Goal: Task Accomplishment & Management: Use online tool/utility

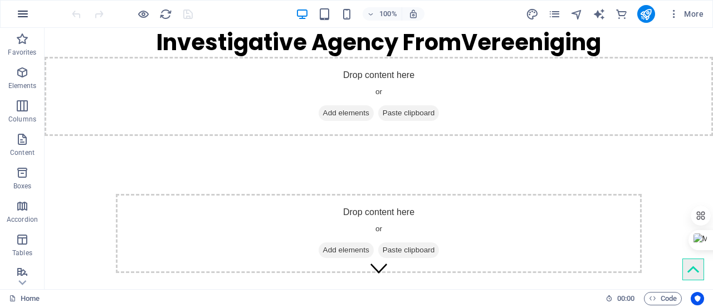
click at [23, 4] on button "button" at bounding box center [22, 14] width 27 height 27
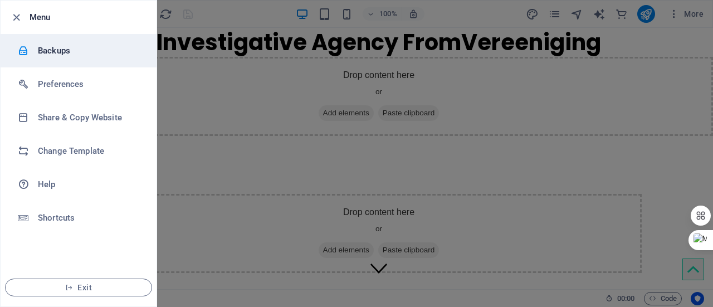
click at [59, 53] on h6 "Backups" at bounding box center [89, 50] width 103 height 13
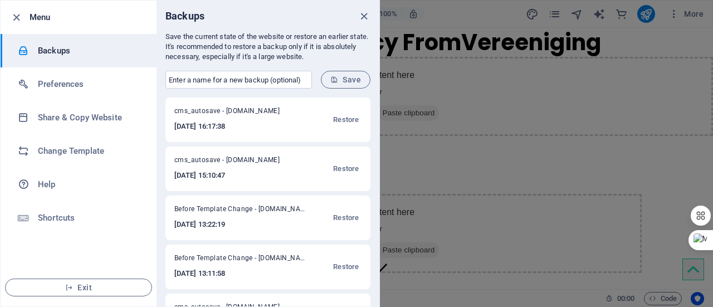
scroll to position [56, 0]
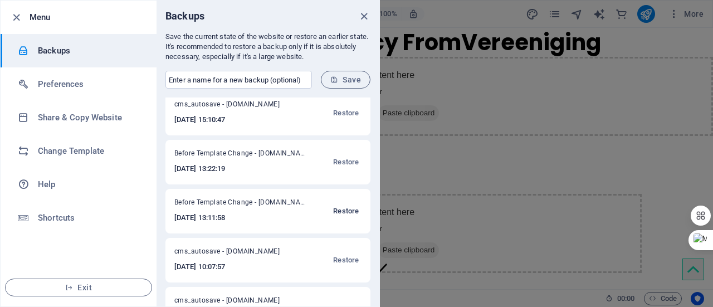
click at [343, 209] on span "Restore" at bounding box center [346, 211] width 26 height 13
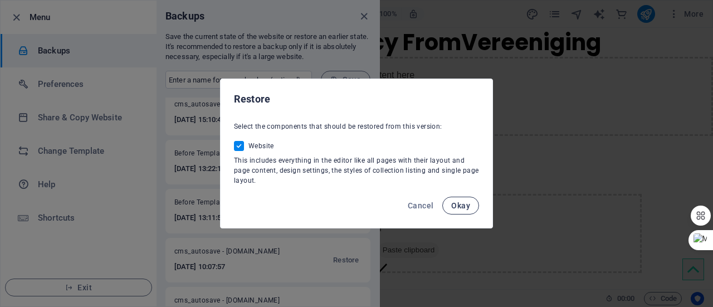
click at [459, 207] on span "Okay" at bounding box center [460, 205] width 19 height 9
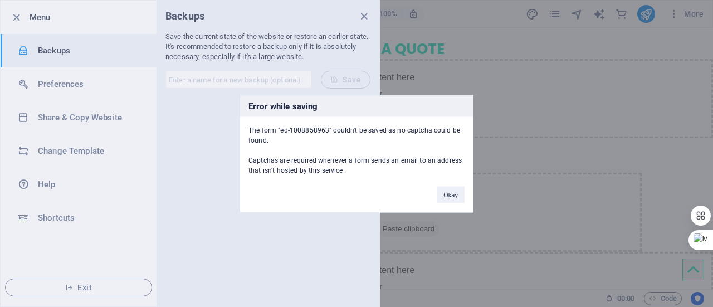
click at [445, 184] on div "Okay" at bounding box center [451, 189] width 45 height 28
click at [446, 190] on button "Okay" at bounding box center [451, 194] width 28 height 17
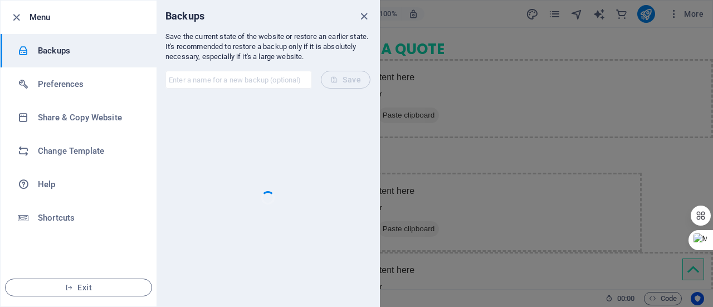
drag, startPoint x: 342, startPoint y: 162, endPoint x: 310, endPoint y: 149, distance: 35.0
click at [310, 149] on div at bounding box center [268, 198] width 205 height 200
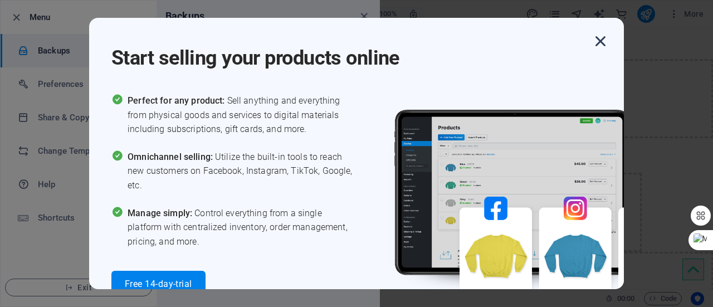
click at [599, 38] on icon "button" at bounding box center [601, 41] width 20 height 20
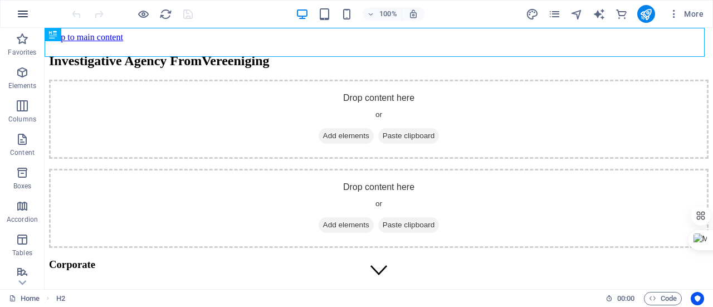
click at [23, 13] on icon "button" at bounding box center [22, 13] width 13 height 13
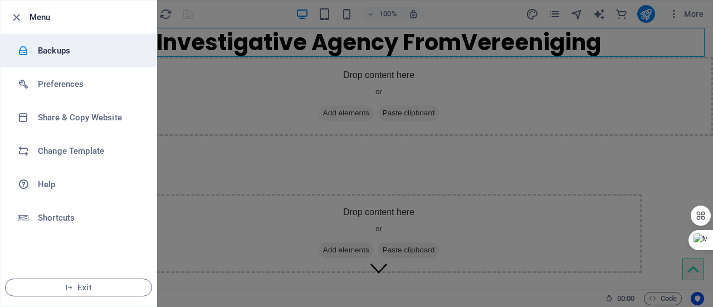
click at [101, 57] on li "Backups" at bounding box center [79, 50] width 156 height 33
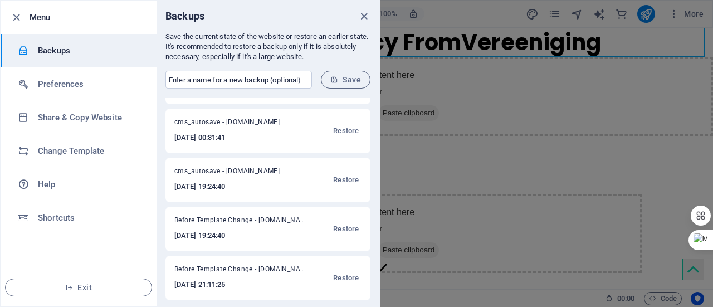
scroll to position [236, 0]
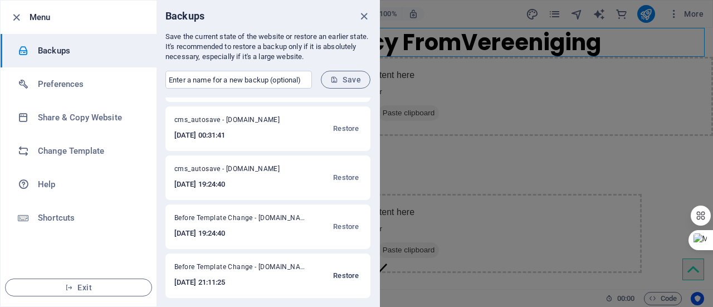
click at [343, 274] on span "Restore" at bounding box center [346, 275] width 26 height 13
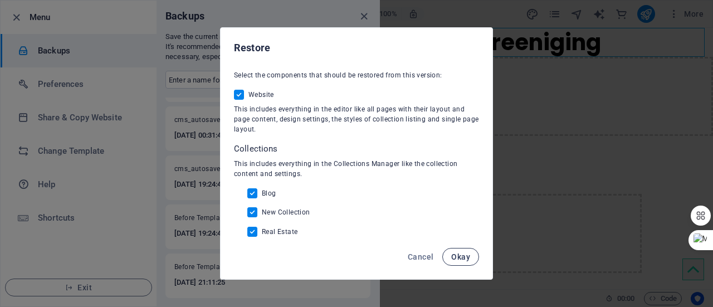
click at [464, 257] on span "Okay" at bounding box center [460, 256] width 19 height 9
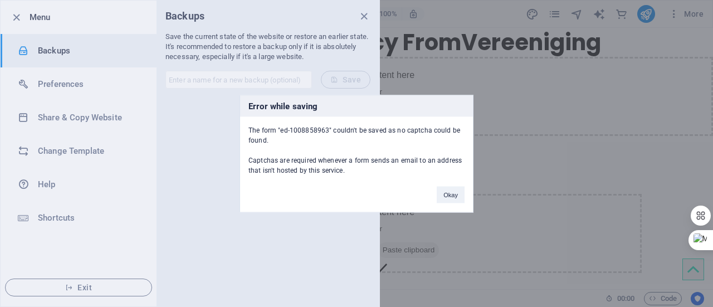
scroll to position [1674, 0]
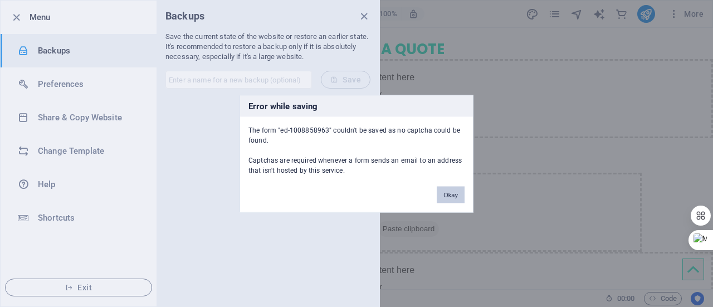
click at [445, 198] on button "Okay" at bounding box center [451, 194] width 28 height 17
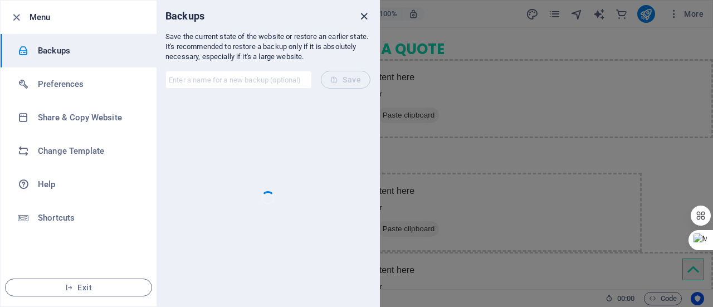
click at [366, 12] on icon "close" at bounding box center [364, 16] width 13 height 13
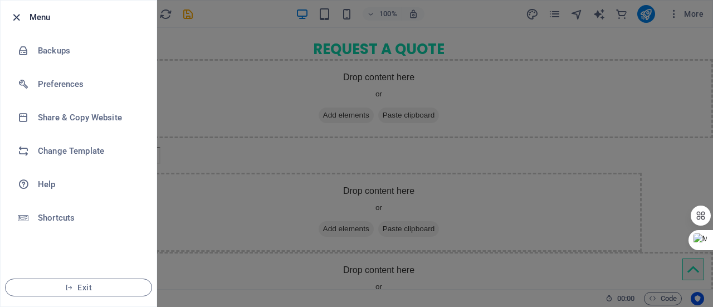
click at [19, 17] on icon "button" at bounding box center [16, 17] width 13 height 13
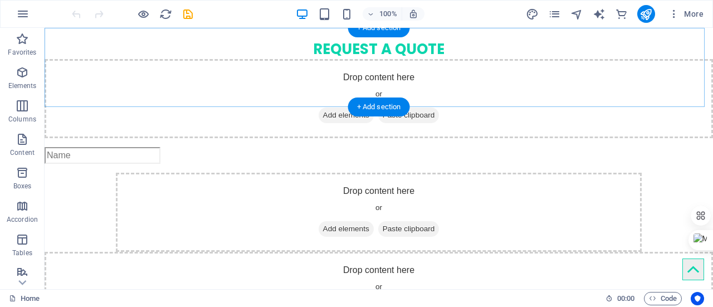
click at [535, 59] on div "Drop content here or Add elements Paste clipboard" at bounding box center [379, 98] width 669 height 79
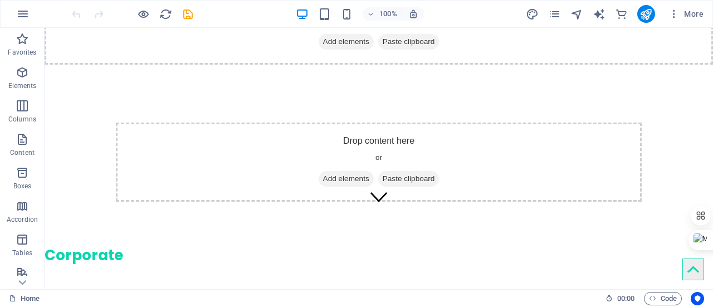
scroll to position [0, 0]
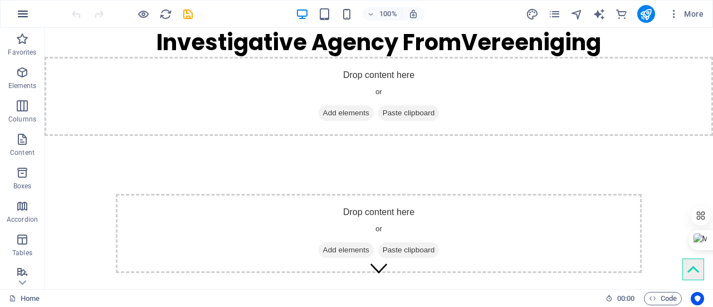
click at [22, 18] on icon "button" at bounding box center [22, 13] width 13 height 13
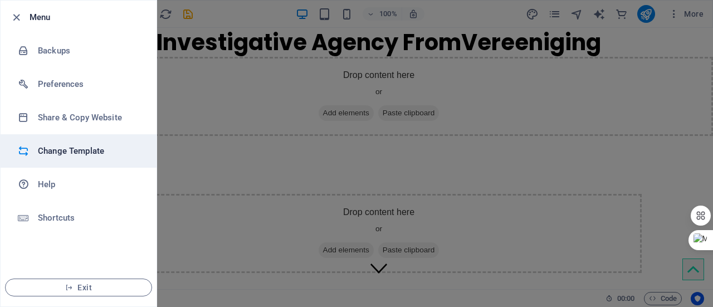
click at [105, 154] on h6 "Change Template" at bounding box center [89, 150] width 103 height 13
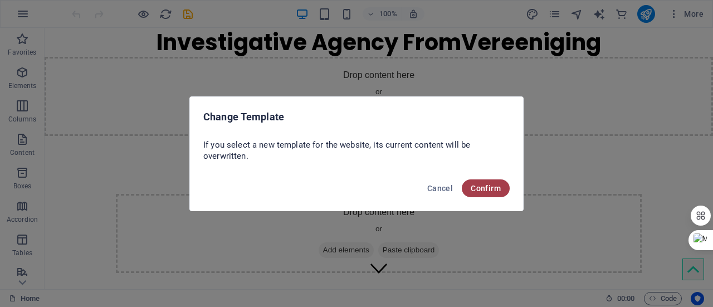
click at [489, 187] on span "Confirm" at bounding box center [486, 188] width 30 height 9
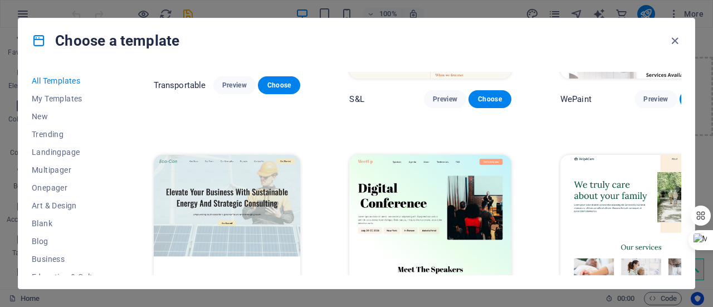
scroll to position [1057, 0]
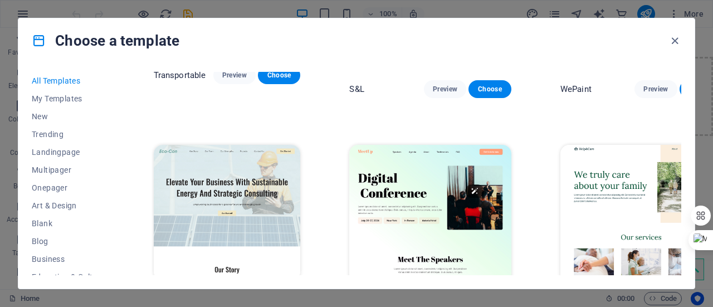
click at [405, 145] on img at bounding box center [430, 219] width 162 height 149
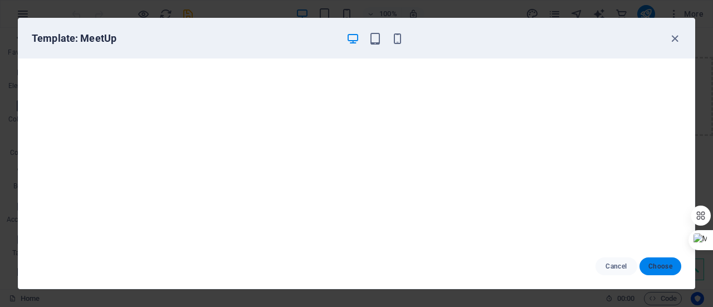
click at [668, 268] on span "Choose" at bounding box center [661, 266] width 24 height 9
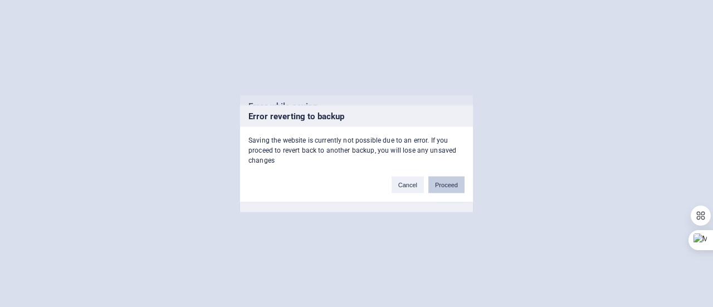
scroll to position [1674, 0]
click at [445, 187] on button "Proceed" at bounding box center [447, 184] width 36 height 17
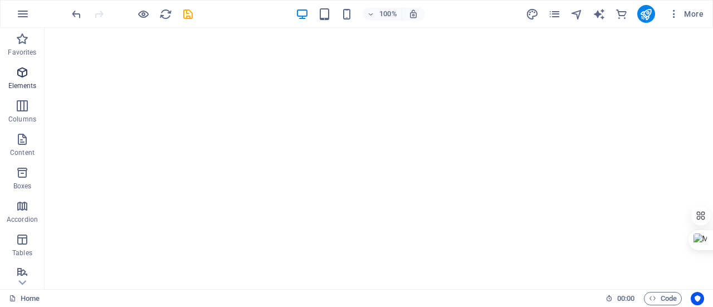
click at [22, 85] on p "Elements" at bounding box center [22, 85] width 28 height 9
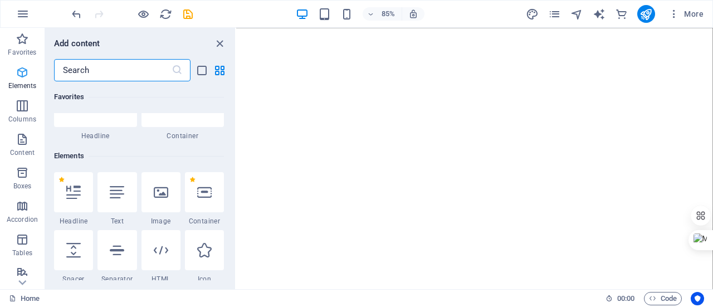
scroll to position [119, 0]
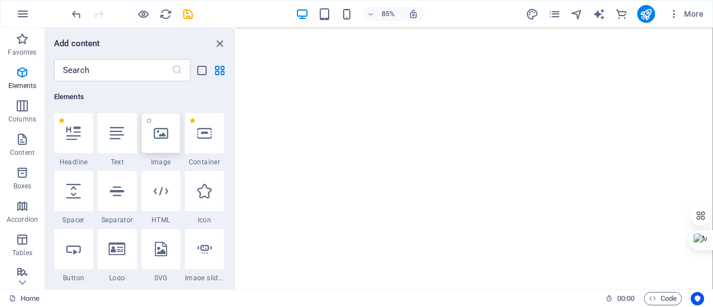
click at [159, 131] on icon at bounding box center [161, 133] width 14 height 14
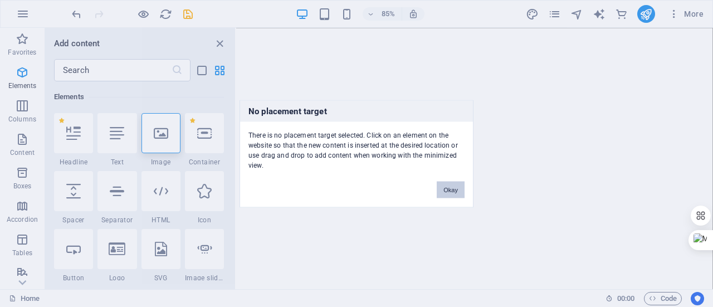
click at [451, 191] on button "Okay" at bounding box center [451, 189] width 28 height 17
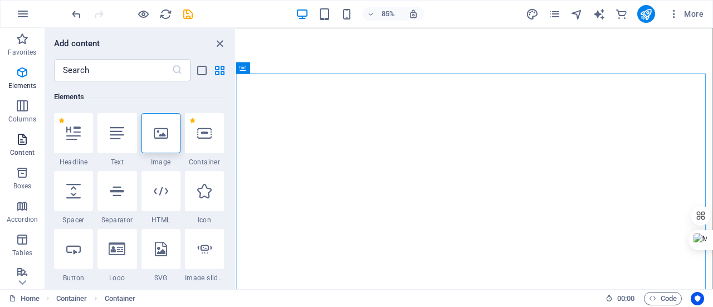
click at [30, 138] on span "Content" at bounding box center [22, 146] width 45 height 27
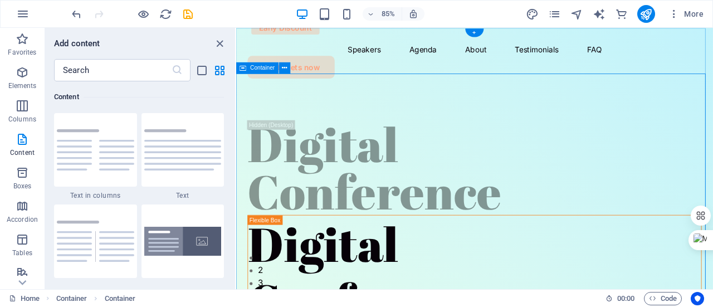
scroll to position [0, 0]
click at [218, 46] on icon "close panel" at bounding box center [219, 43] width 13 height 13
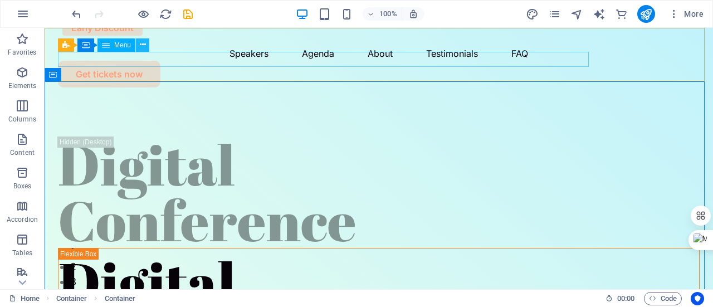
click at [143, 45] on icon at bounding box center [143, 45] width 6 height 12
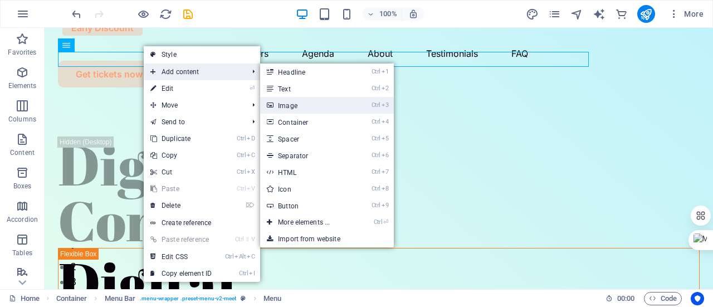
click at [279, 105] on link "Ctrl 3 Image" at bounding box center [306, 105] width 92 height 17
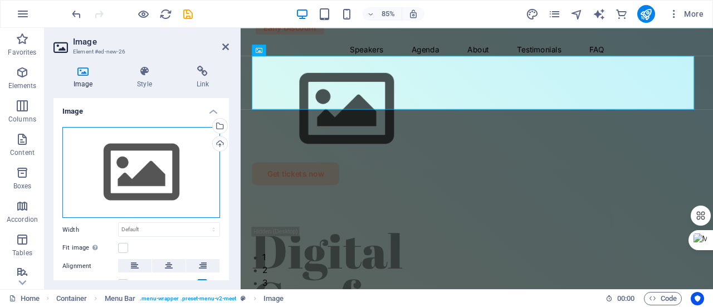
click at [148, 159] on div "Drag files here, click to choose files or select files from Files or our free s…" at bounding box center [141, 172] width 158 height 91
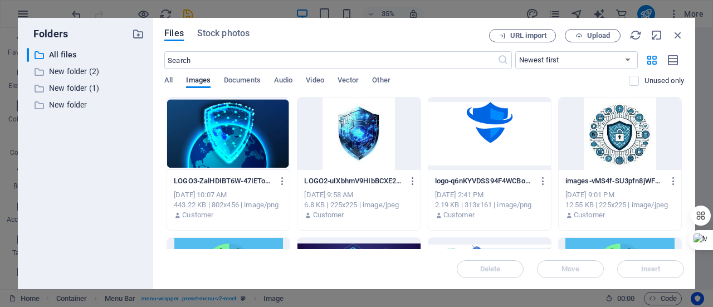
click at [506, 128] on div at bounding box center [490, 134] width 123 height 72
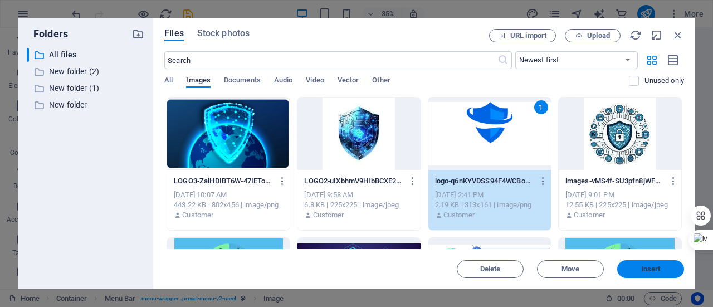
click at [658, 266] on span "Insert" at bounding box center [651, 269] width 20 height 7
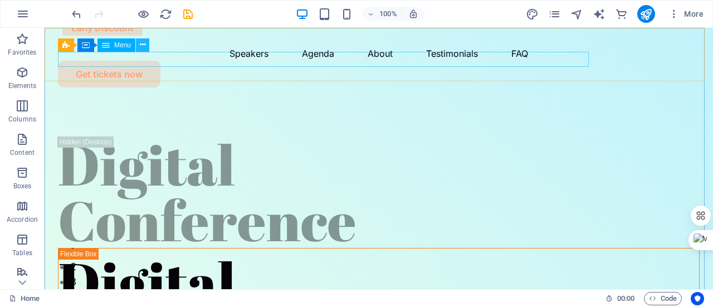
click at [144, 50] on icon at bounding box center [143, 45] width 6 height 12
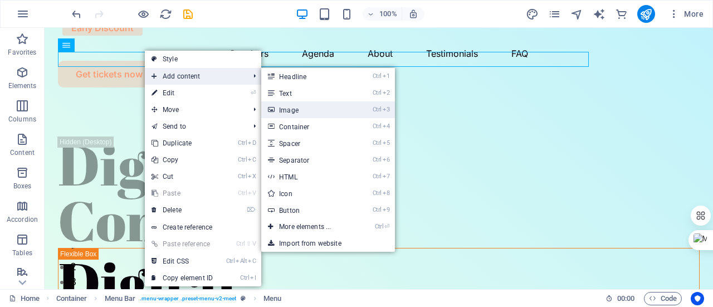
click at [302, 109] on link "Ctrl 3 Image" at bounding box center [307, 109] width 92 height 17
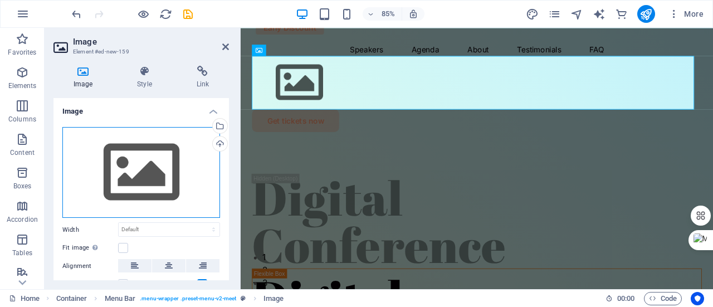
click at [148, 177] on div "Drag files here, click to choose files or select files from Files or our free s…" at bounding box center [141, 172] width 158 height 91
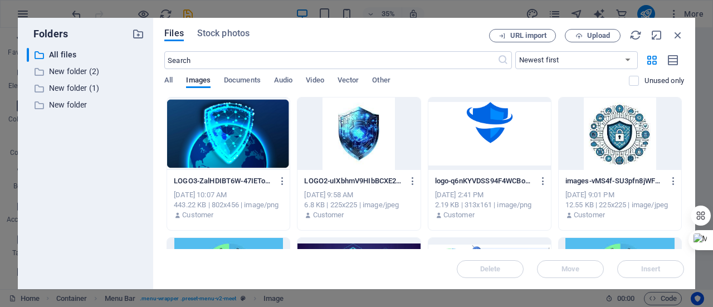
click at [199, 147] on div at bounding box center [228, 134] width 123 height 72
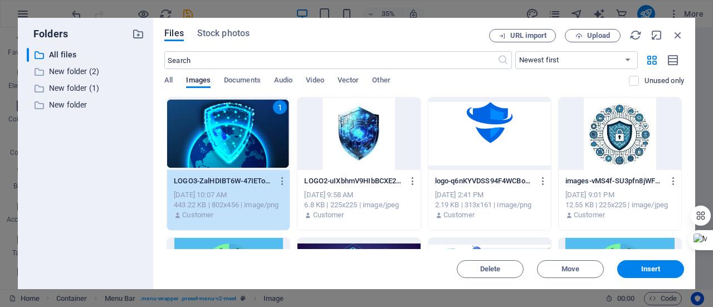
click at [199, 147] on div "1" at bounding box center [228, 134] width 123 height 72
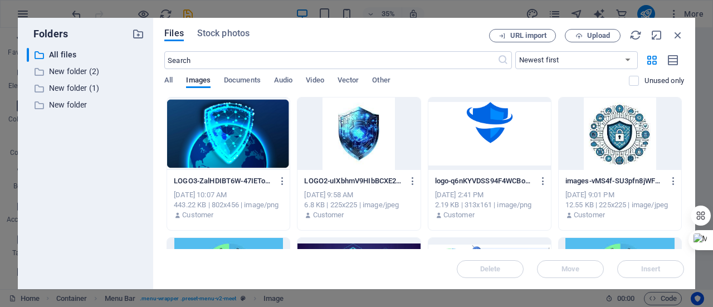
click at [230, 133] on div at bounding box center [228, 134] width 123 height 72
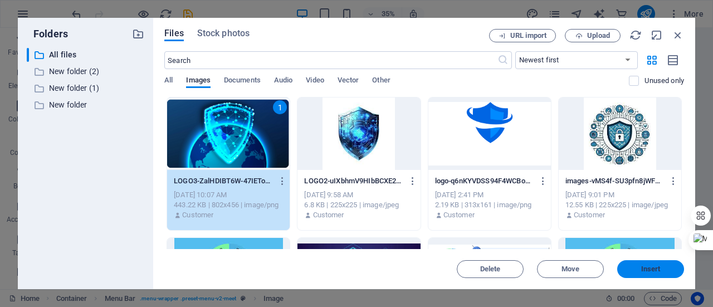
click at [662, 264] on button "Insert" at bounding box center [651, 269] width 67 height 18
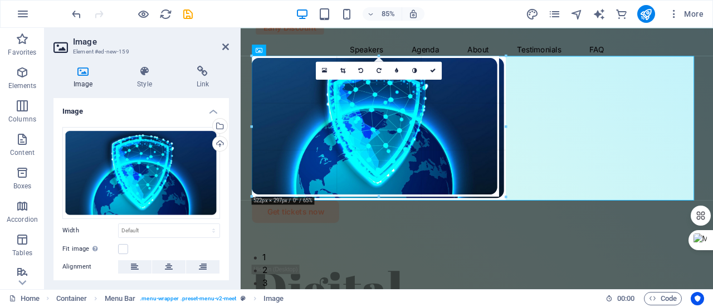
drag, startPoint x: 474, startPoint y: 55, endPoint x: 220, endPoint y: 179, distance: 283.1
type input "536"
select select "px"
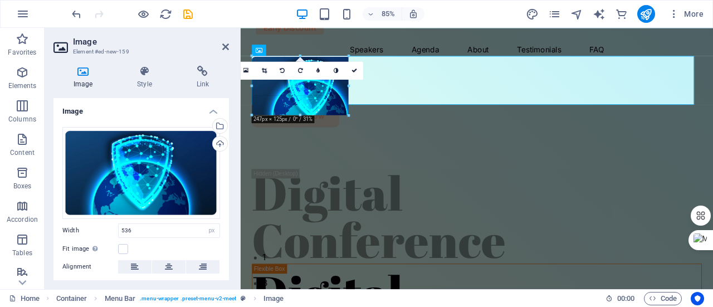
drag, startPoint x: 507, startPoint y: 200, endPoint x: 27, endPoint y: 70, distance: 497.1
type input "204"
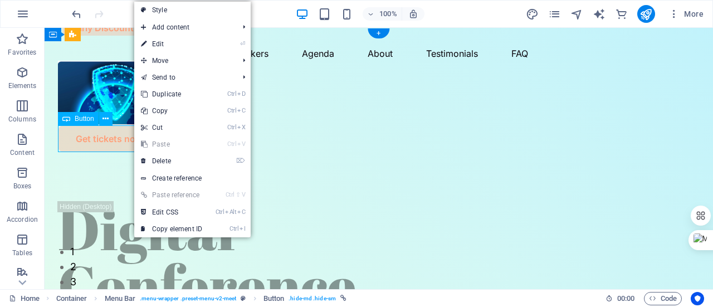
click at [120, 138] on div "Get tickets now" at bounding box center [379, 138] width 642 height 27
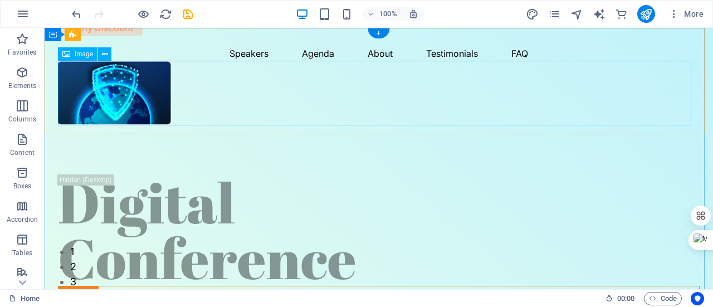
click at [317, 96] on figure at bounding box center [379, 93] width 642 height 65
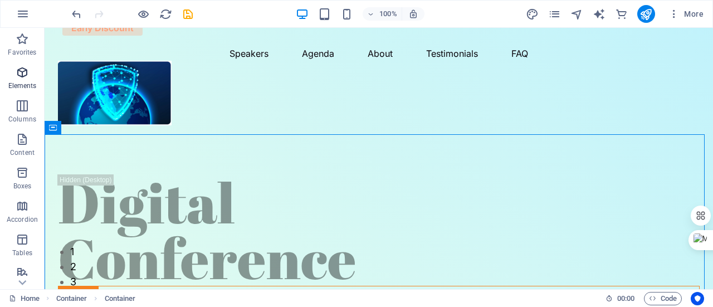
click at [25, 77] on icon "button" at bounding box center [22, 72] width 13 height 13
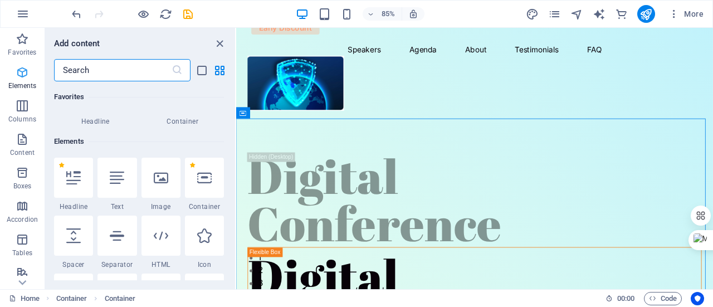
scroll to position [119, 0]
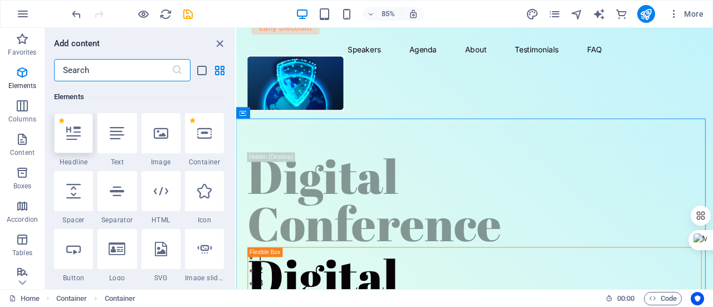
click at [76, 134] on icon at bounding box center [73, 133] width 14 height 14
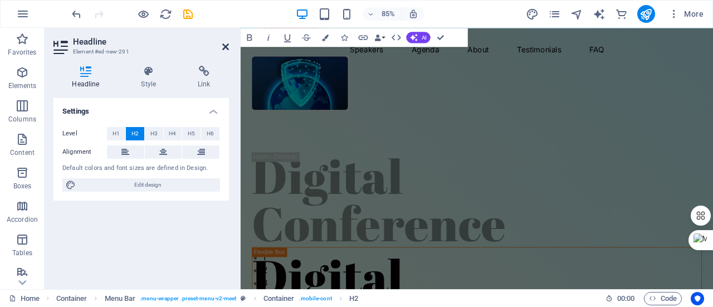
click at [227, 47] on icon at bounding box center [225, 46] width 7 height 9
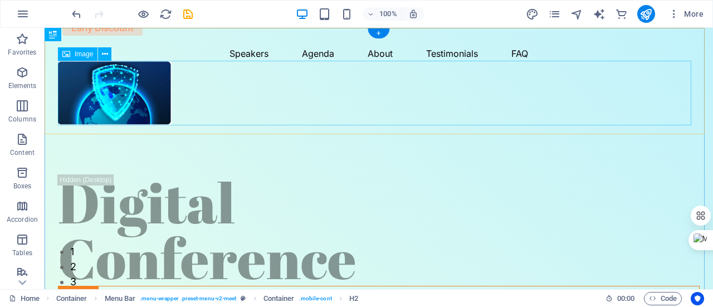
click at [303, 84] on figure at bounding box center [379, 93] width 642 height 65
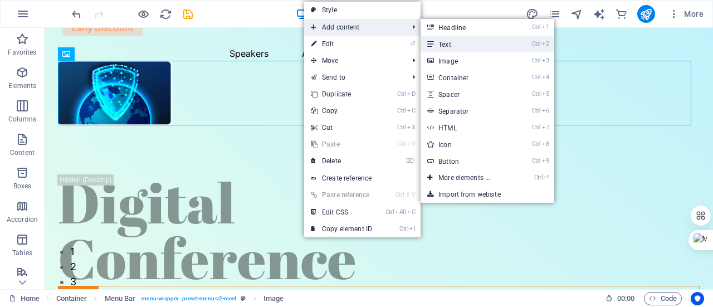
click at [463, 44] on link "Ctrl 2 Text" at bounding box center [467, 44] width 92 height 17
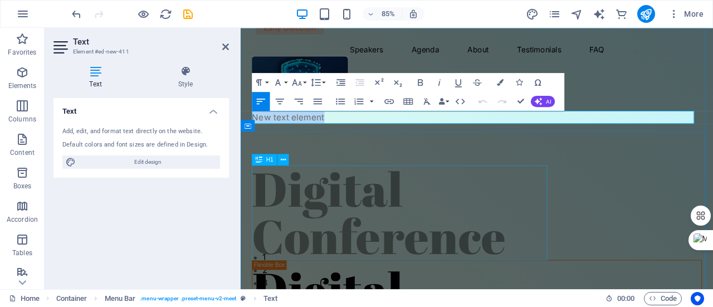
click at [581, 205] on div "Digital Conference" at bounding box center [518, 244] width 529 height 111
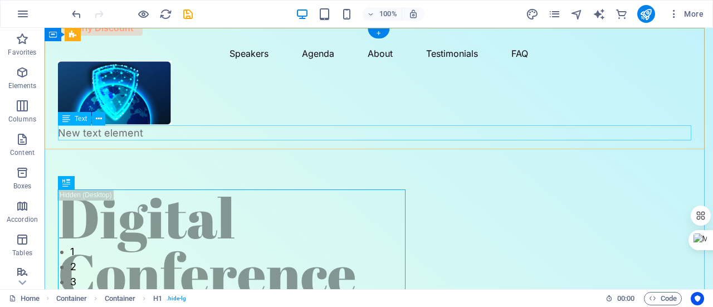
click at [150, 133] on div "New text element" at bounding box center [379, 132] width 642 height 15
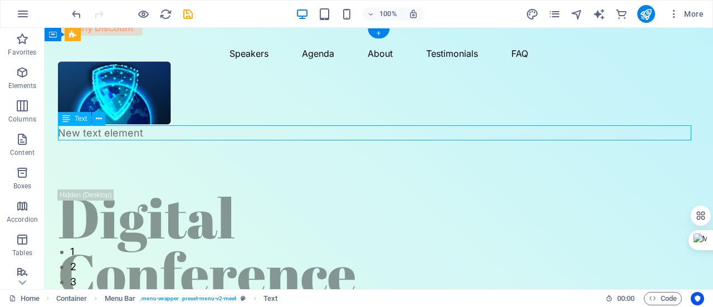
click at [150, 133] on div "New text element" at bounding box center [379, 132] width 642 height 15
click at [197, 124] on figure at bounding box center [379, 93] width 642 height 65
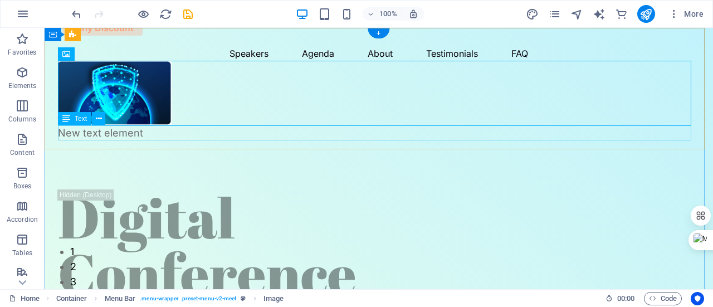
click at [202, 135] on div "New text element" at bounding box center [379, 132] width 642 height 15
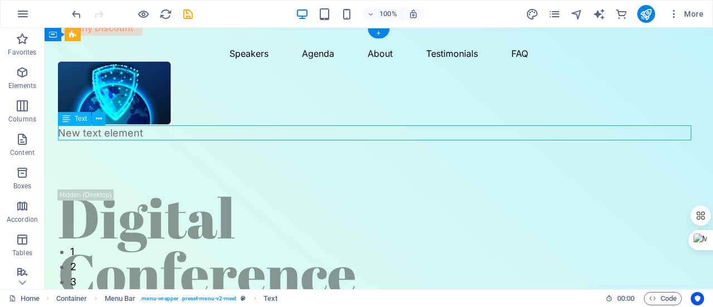
click at [202, 135] on div "New text element" at bounding box center [379, 132] width 642 height 15
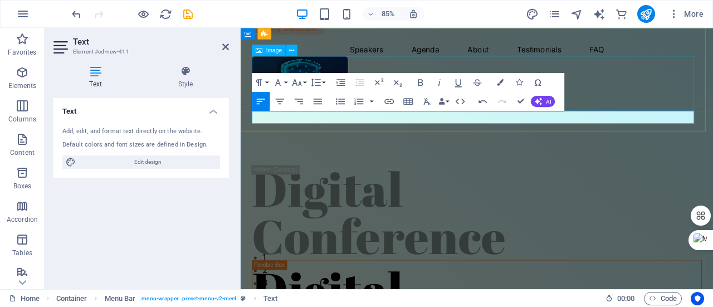
click at [666, 117] on figure at bounding box center [518, 93] width 529 height 65
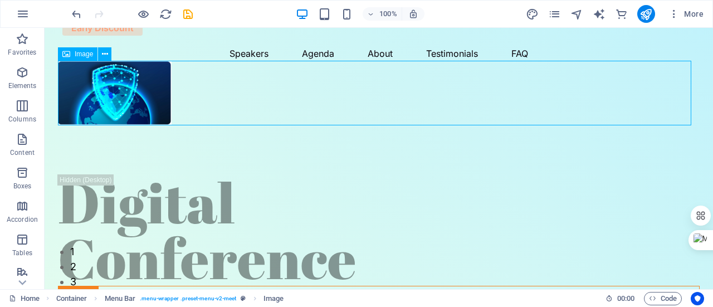
click at [426, 115] on figure at bounding box center [379, 93] width 642 height 65
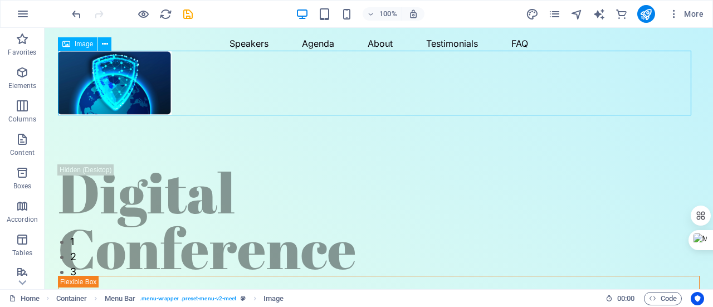
click at [370, 82] on figure at bounding box center [379, 83] width 642 height 65
select select "px"
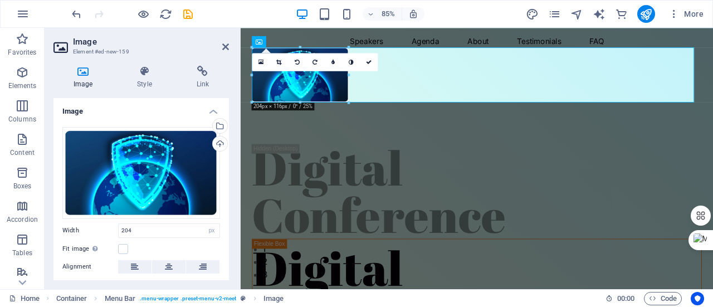
drag, startPoint x: 226, startPoint y: 127, endPoint x: 234, endPoint y: 174, distance: 48.0
click at [234, 174] on div "Image Style Link Image Drag files here, click to choose files or select files f…" at bounding box center [141, 173] width 193 height 232
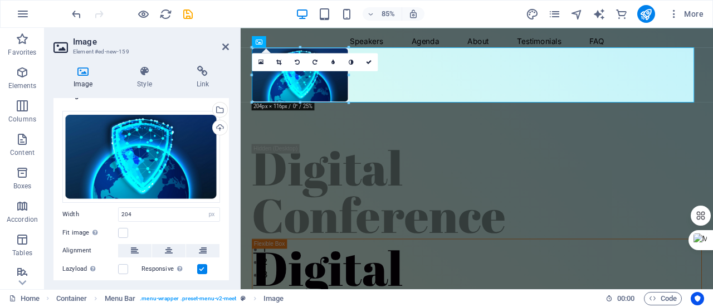
scroll to position [0, 0]
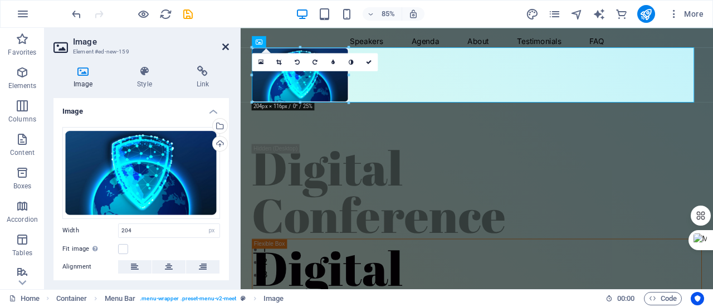
click at [224, 47] on icon at bounding box center [225, 46] width 7 height 9
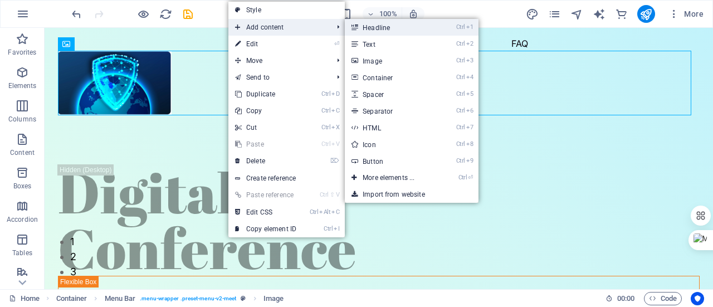
click at [382, 28] on link "Ctrl 1 Headline" at bounding box center [391, 27] width 92 height 17
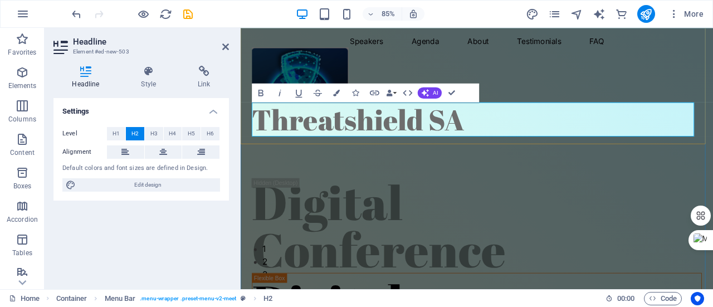
click at [458, 137] on h2 "Threatshield SA" at bounding box center [518, 135] width 529 height 40
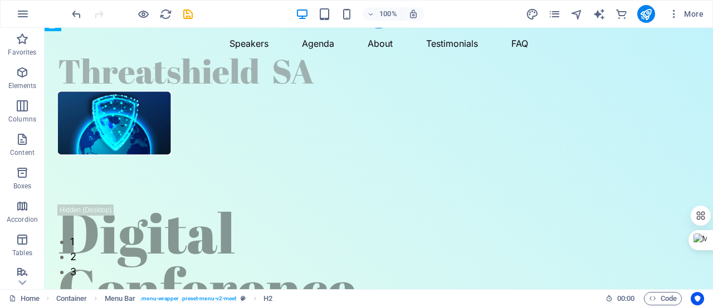
drag, startPoint x: 123, startPoint y: 141, endPoint x: 209, endPoint y: 130, distance: 86.5
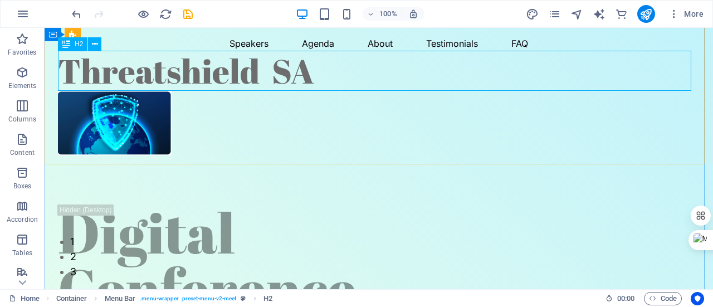
scroll to position [9, 0]
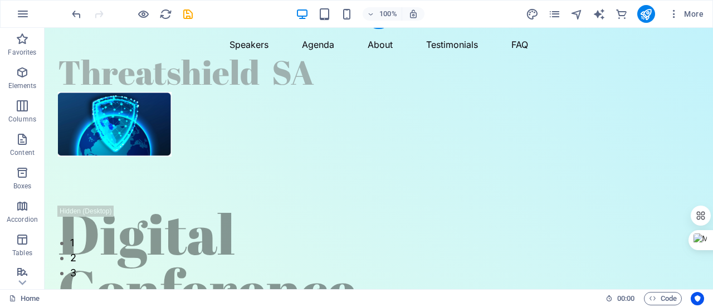
drag, startPoint x: 115, startPoint y: 69, endPoint x: 362, endPoint y: 77, distance: 247.0
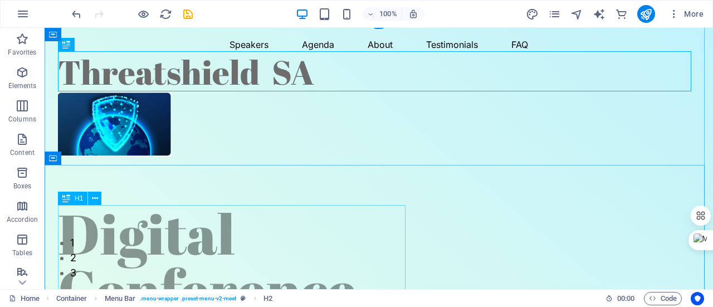
click at [341, 251] on div "Digital Conference" at bounding box center [379, 261] width 642 height 111
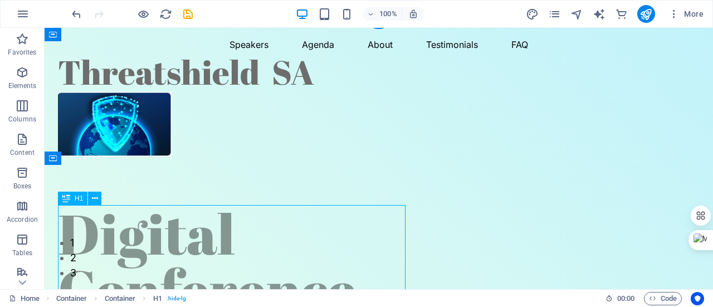
click at [341, 251] on div "Digital Conference" at bounding box center [379, 261] width 642 height 111
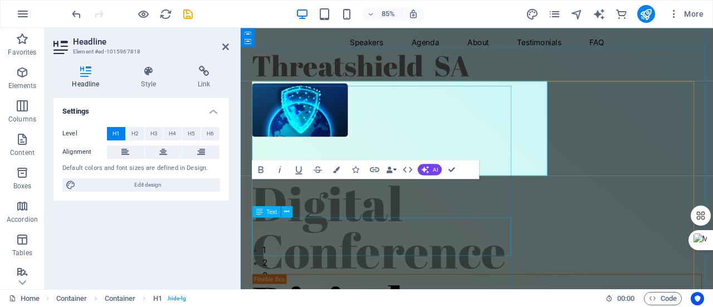
scroll to position [124, 0]
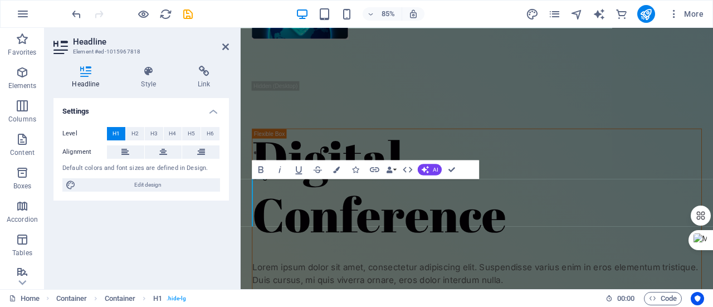
click at [221, 43] on h2 "Headline" at bounding box center [151, 42] width 156 height 10
click at [225, 46] on icon at bounding box center [225, 46] width 7 height 9
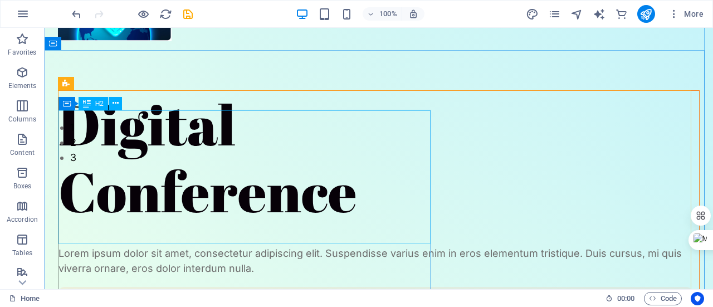
click at [346, 225] on div "Digital Conference" at bounding box center [379, 158] width 641 height 134
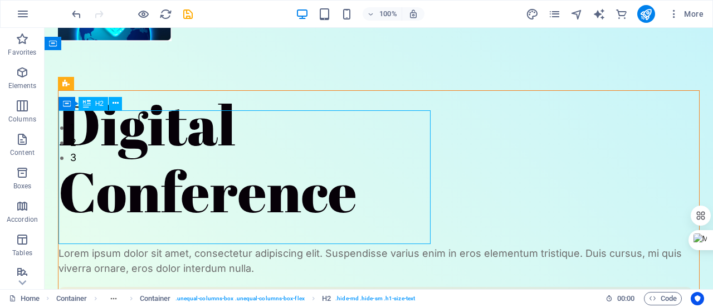
click at [358, 223] on div "Digital Conference" at bounding box center [379, 158] width 641 height 134
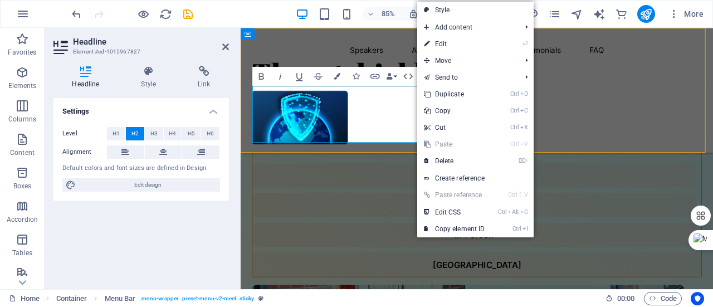
scroll to position [206, 0]
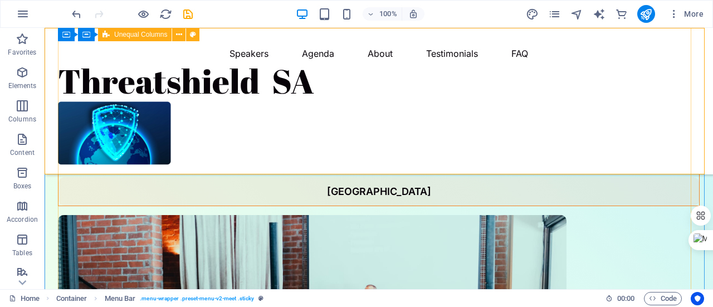
click at [245, 236] on div "Lorem ipsum dolor sit amet, consectetur adipiscing elit. Suspendisse varius eni…" at bounding box center [379, 255] width 642 height 493
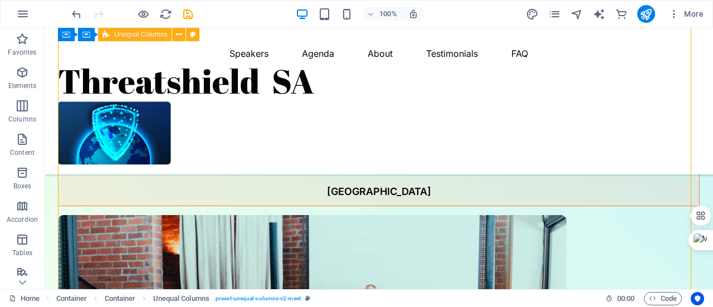
click at [245, 236] on div "Lorem ipsum dolor sit amet, consectetur adipiscing elit. Suspendisse varius eni…" at bounding box center [379, 255] width 642 height 493
click at [342, 257] on div "Lorem ipsum dolor sit amet, consectetur adipiscing elit. Suspendisse varius eni…" at bounding box center [379, 255] width 642 height 493
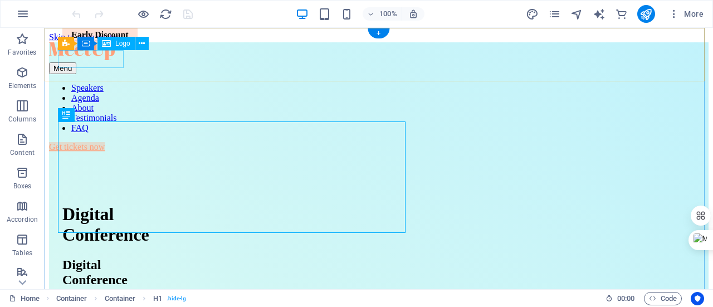
click at [105, 58] on div at bounding box center [379, 52] width 660 height 20
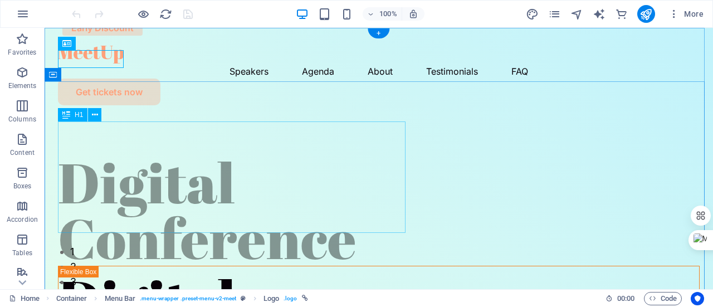
click at [356, 223] on div "Digital Conference" at bounding box center [379, 209] width 642 height 111
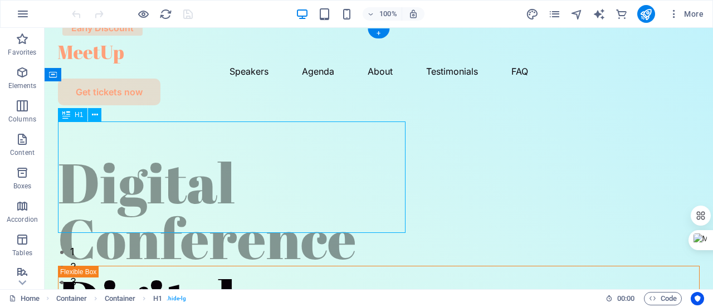
click at [356, 223] on div "Digital Conference" at bounding box center [379, 209] width 642 height 111
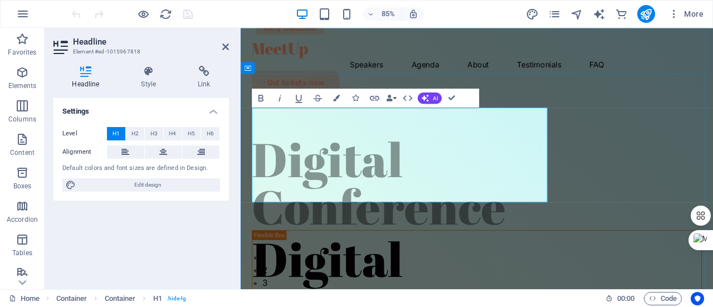
click at [589, 213] on h1 "Digital Conference" at bounding box center [518, 209] width 529 height 111
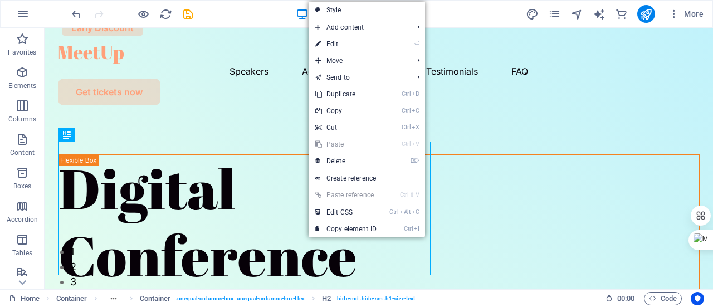
click at [347, 142] on link "Ctrl V Paste" at bounding box center [346, 144] width 75 height 17
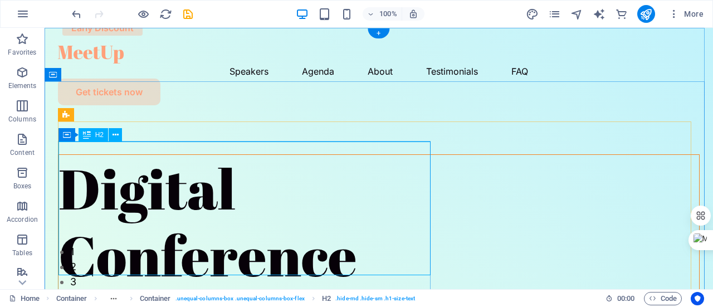
click at [226, 227] on div "Digital Conference" at bounding box center [379, 222] width 641 height 134
click at [370, 247] on div "Digital Conference" at bounding box center [379, 222] width 641 height 134
click at [357, 248] on div "Digital Conference" at bounding box center [379, 222] width 641 height 134
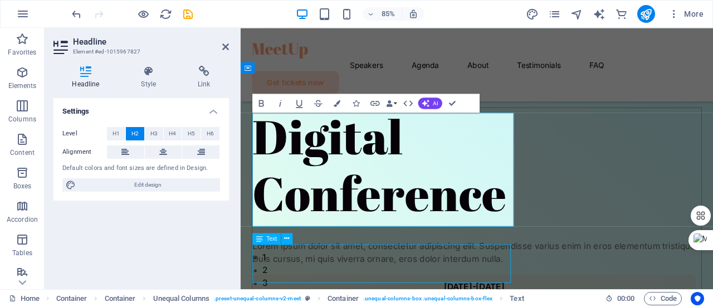
scroll to position [161, 0]
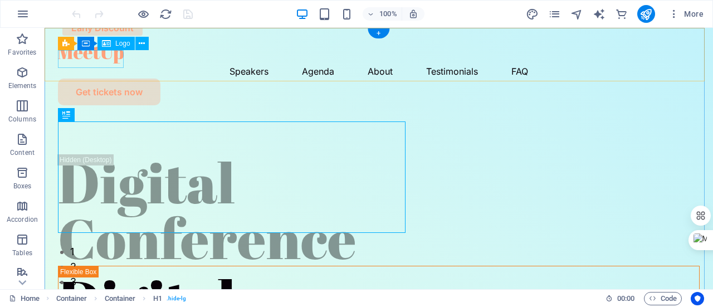
click at [103, 62] on div at bounding box center [379, 55] width 642 height 18
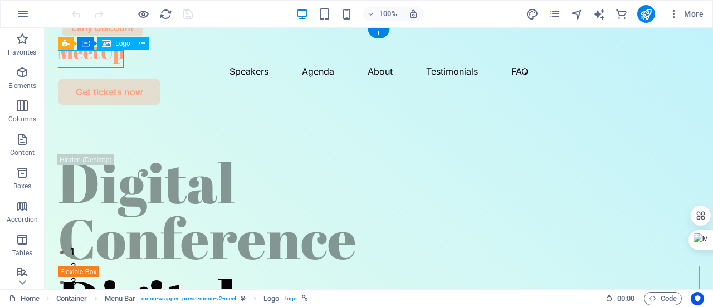
click at [97, 62] on div at bounding box center [379, 55] width 642 height 18
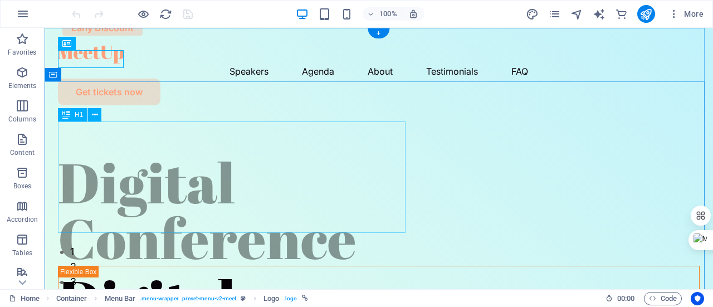
click at [375, 219] on div "Digital Conference" at bounding box center [379, 209] width 642 height 111
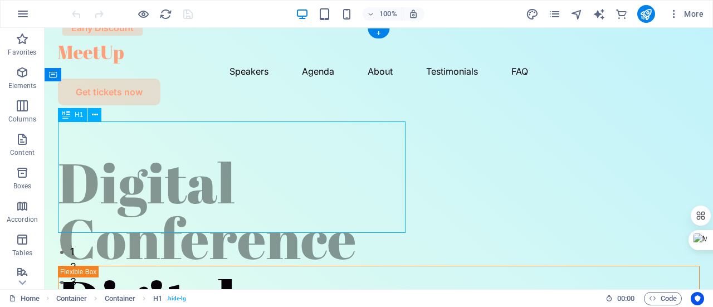
click at [334, 227] on div "Digital Conference" at bounding box center [379, 209] width 642 height 111
click at [405, 219] on div "Digital Conference" at bounding box center [379, 209] width 642 height 111
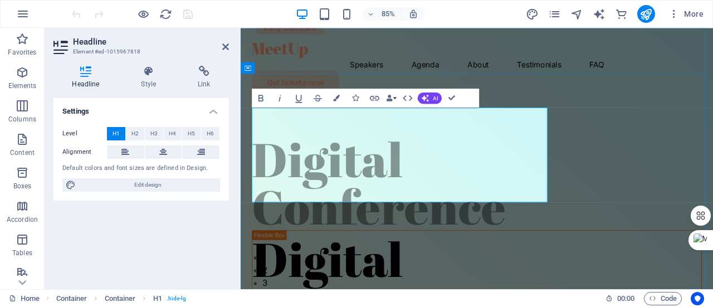
click at [591, 218] on h1 "Digital Conference" at bounding box center [518, 209] width 529 height 111
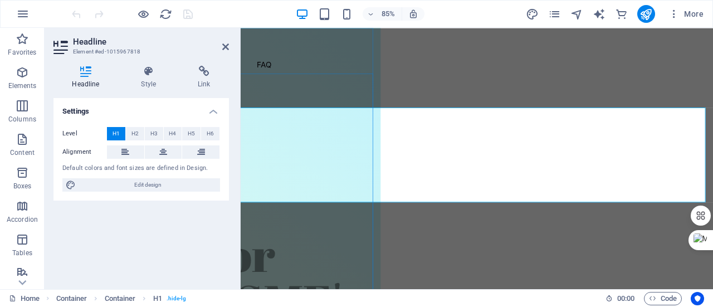
scroll to position [0, 414]
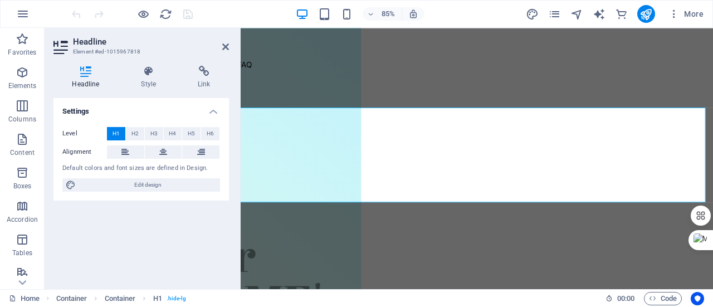
drag, startPoint x: 784, startPoint y: 203, endPoint x: 619, endPoint y: 98, distance: 196.0
click at [135, 135] on span "H2" at bounding box center [135, 133] width 7 height 13
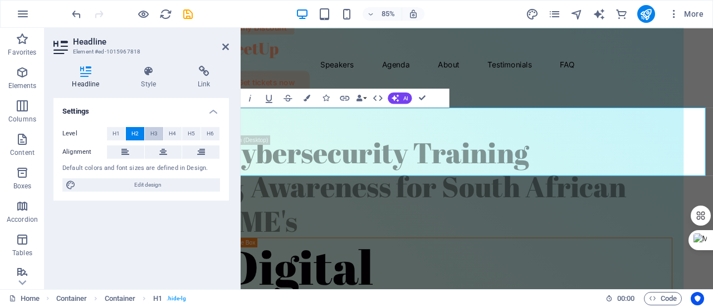
click at [158, 133] on button "H3" at bounding box center [154, 133] width 18 height 13
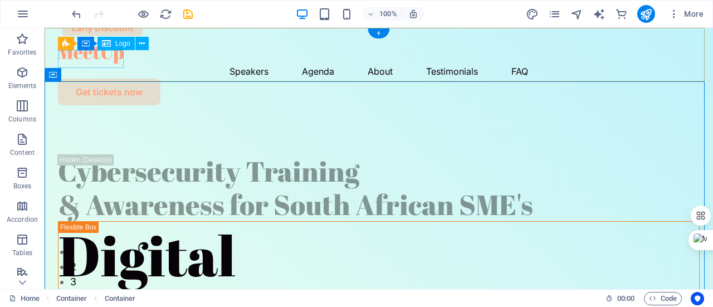
click at [114, 59] on div at bounding box center [379, 55] width 642 height 18
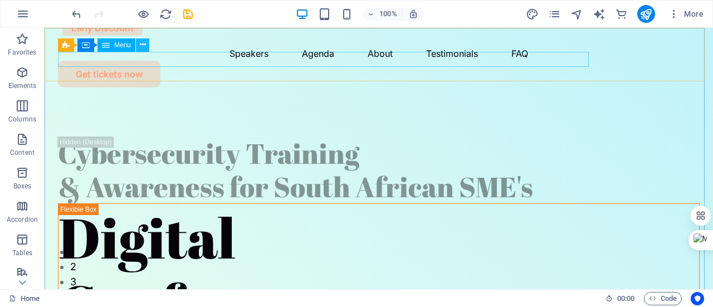
click at [143, 46] on icon at bounding box center [143, 45] width 6 height 12
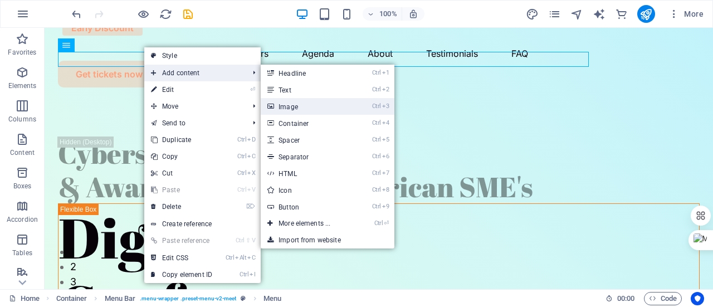
click at [338, 99] on link "Ctrl 3 Image" at bounding box center [307, 106] width 92 height 17
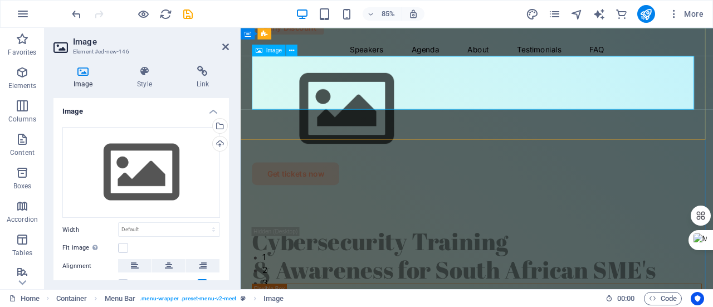
click at [307, 69] on figure at bounding box center [518, 123] width 529 height 125
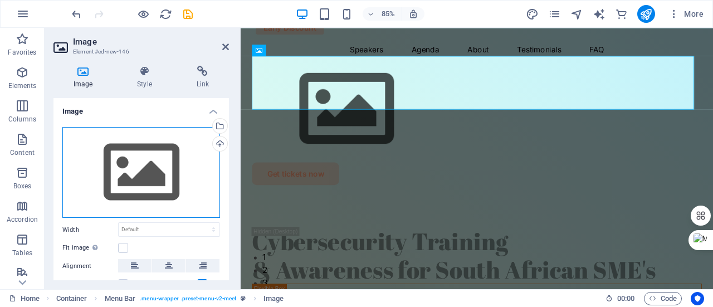
click at [172, 165] on div "Drag files here, click to choose files or select files from Files or our free s…" at bounding box center [141, 172] width 158 height 91
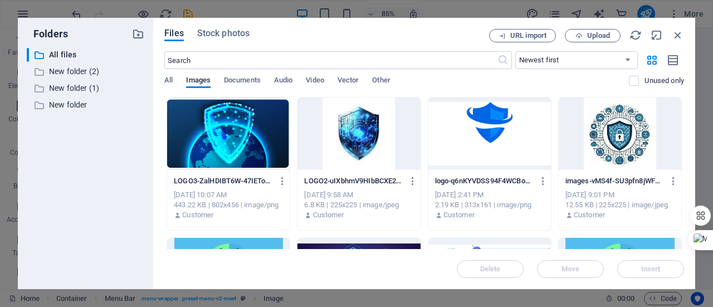
click at [172, 165] on div at bounding box center [228, 134] width 123 height 72
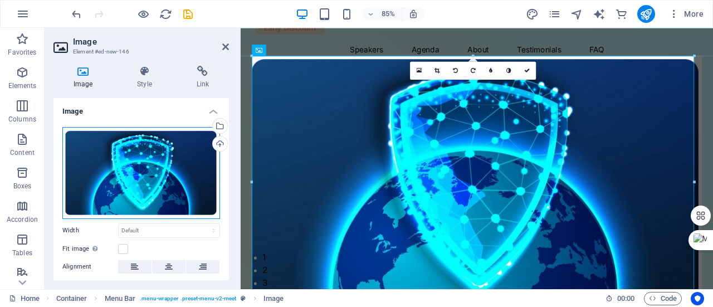
click at [172, 165] on div "Drag files here, click to choose files or select files from Files or our free s…" at bounding box center [141, 173] width 158 height 92
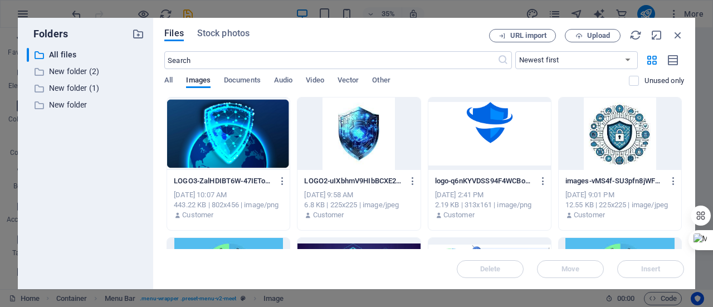
click at [251, 154] on div at bounding box center [228, 134] width 123 height 72
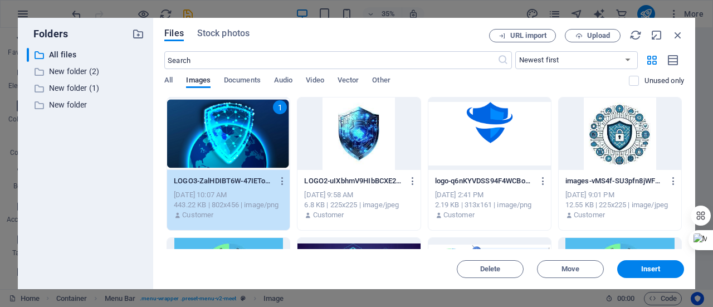
scroll to position [9, 0]
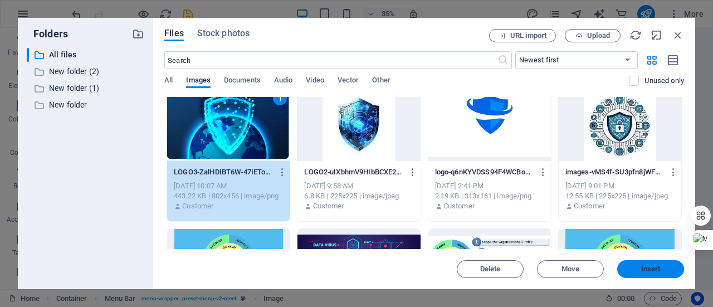
click at [641, 273] on span "Insert" at bounding box center [651, 269] width 20 height 7
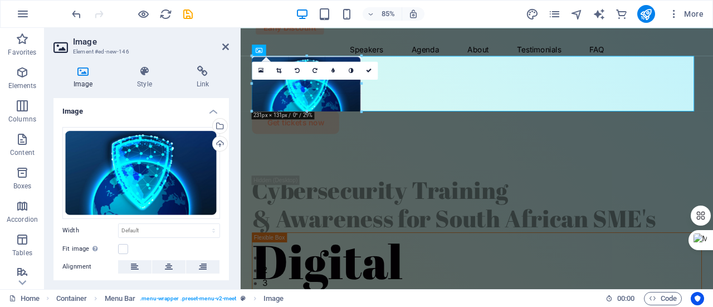
drag, startPoint x: 694, startPoint y: 57, endPoint x: 56, endPoint y: 82, distance: 638.6
type input "206"
select select "px"
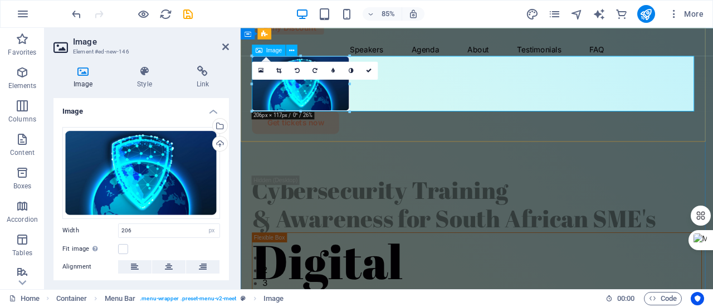
click at [414, 114] on figure at bounding box center [518, 93] width 529 height 65
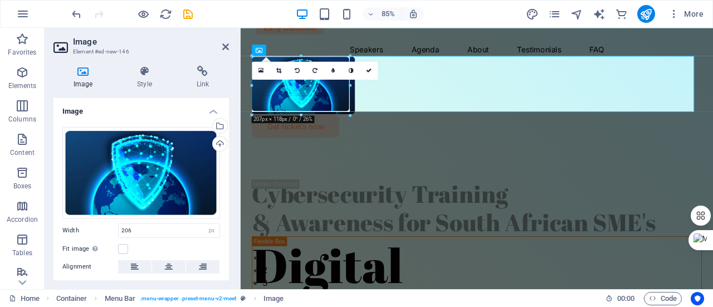
drag, startPoint x: 351, startPoint y: 113, endPoint x: 358, endPoint y: 113, distance: 7.2
type input "219"
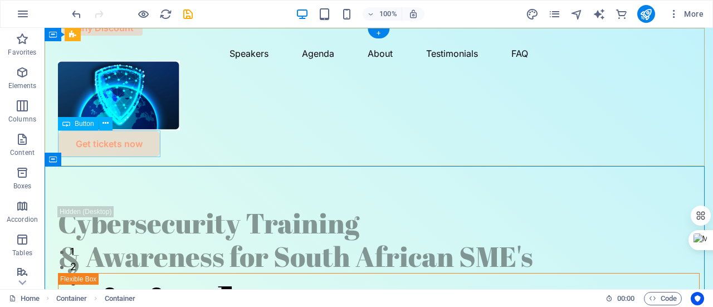
click at [130, 147] on div "Get tickets now" at bounding box center [379, 143] width 642 height 27
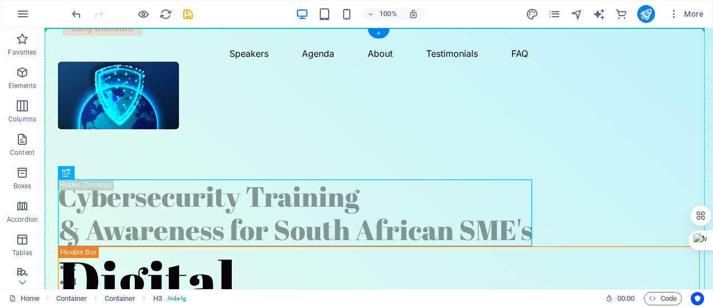
drag, startPoint x: 117, startPoint y: 199, endPoint x: 189, endPoint y: 135, distance: 96.3
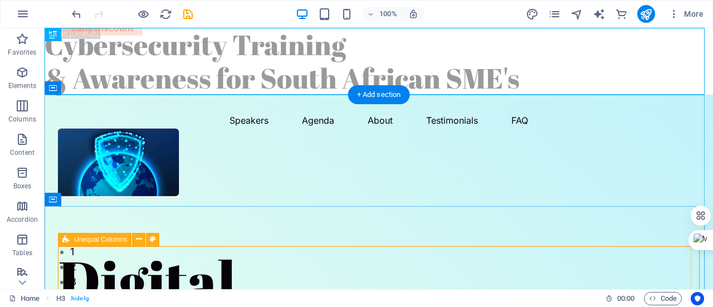
drag, startPoint x: 100, startPoint y: 62, endPoint x: 99, endPoint y: 274, distance: 211.8
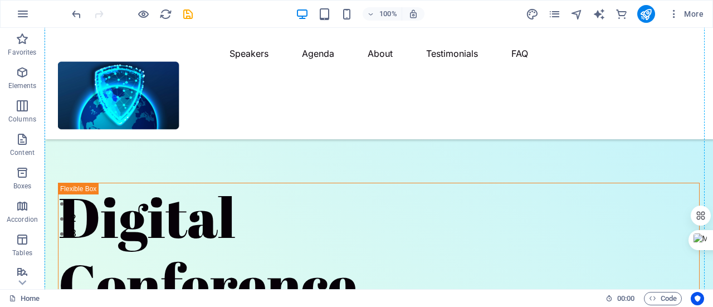
scroll to position [0, 0]
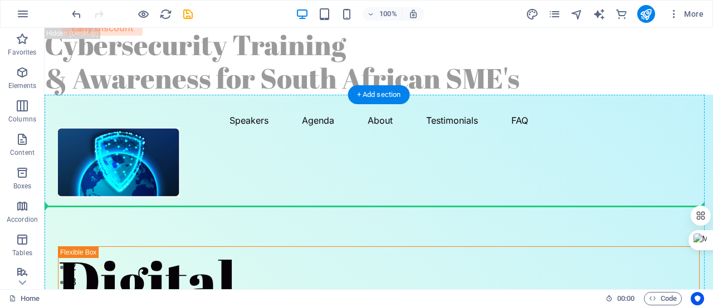
drag, startPoint x: 101, startPoint y: 63, endPoint x: 107, endPoint y: 229, distance: 165.6
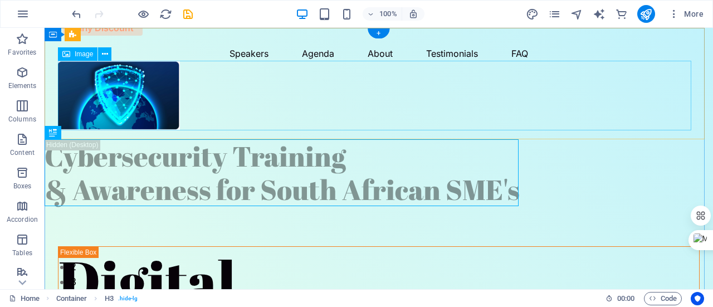
click at [234, 99] on figure at bounding box center [379, 96] width 642 height 70
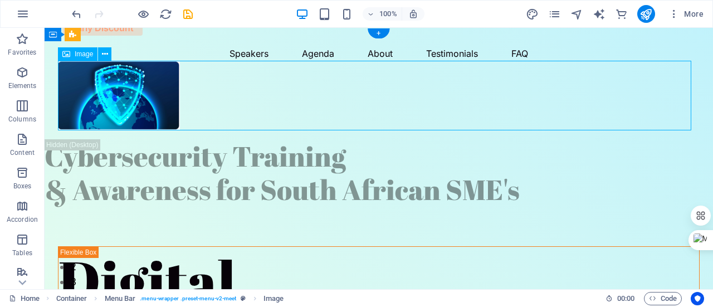
click at [240, 99] on figure at bounding box center [379, 96] width 642 height 70
click at [247, 96] on figure at bounding box center [379, 96] width 642 height 70
select select "px"
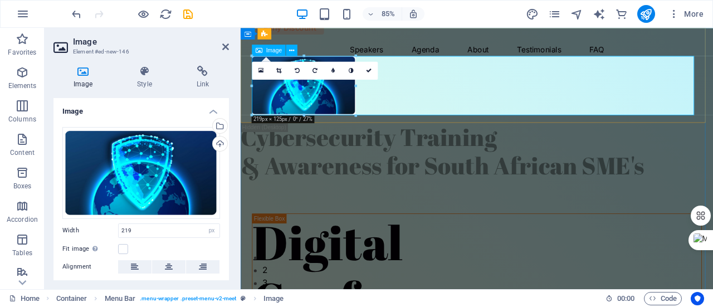
click at [450, 109] on figure at bounding box center [518, 96] width 529 height 70
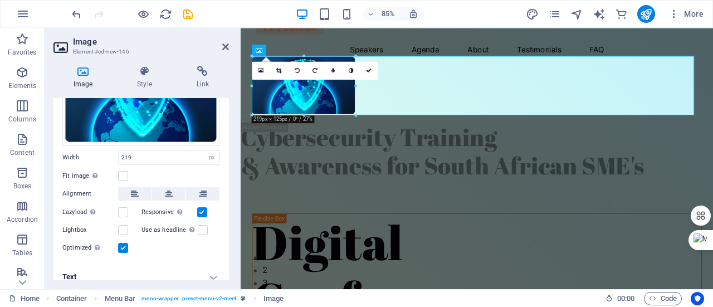
scroll to position [81, 0]
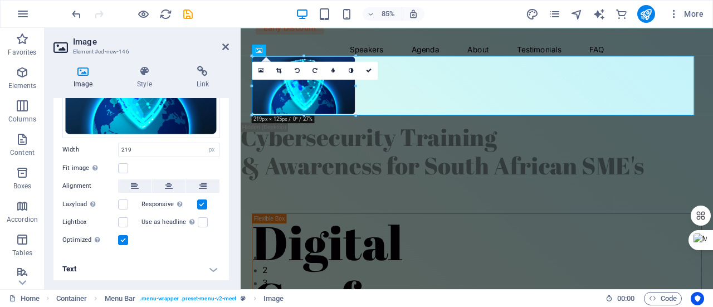
click at [216, 266] on h4 "Text" at bounding box center [142, 269] width 176 height 27
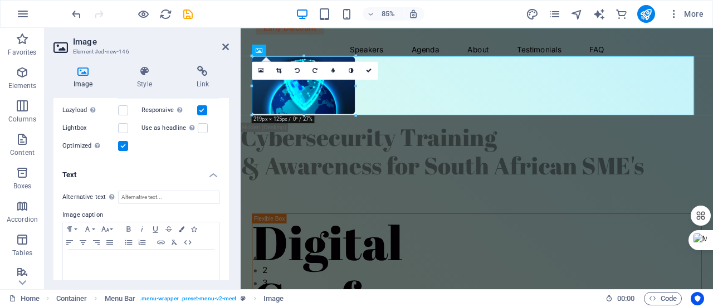
scroll to position [185, 0]
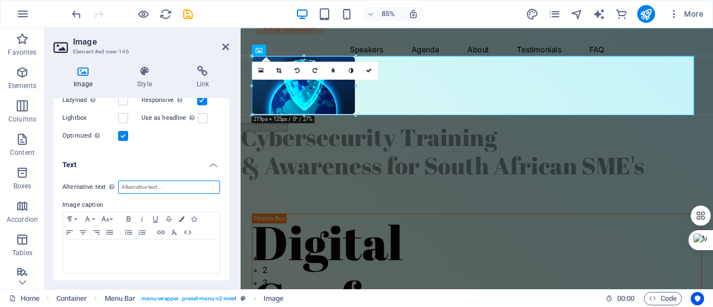
click at [148, 181] on input "Alternative text The alternative text is used by devices that cannot display im…" at bounding box center [169, 187] width 102 height 13
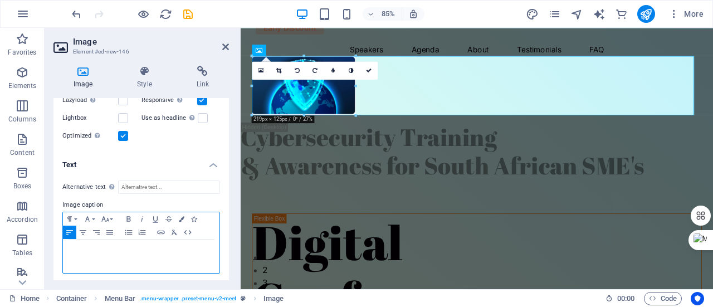
click at [152, 259] on div at bounding box center [141, 256] width 157 height 33
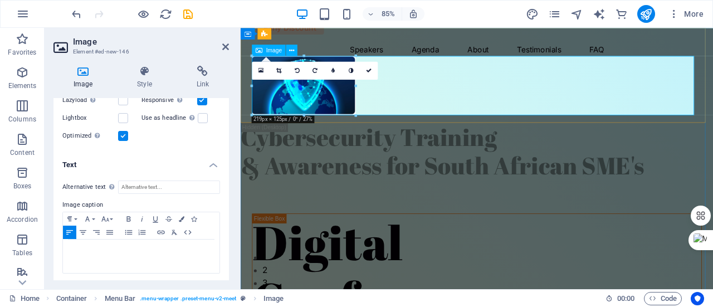
click at [445, 97] on figure at bounding box center [518, 96] width 529 height 70
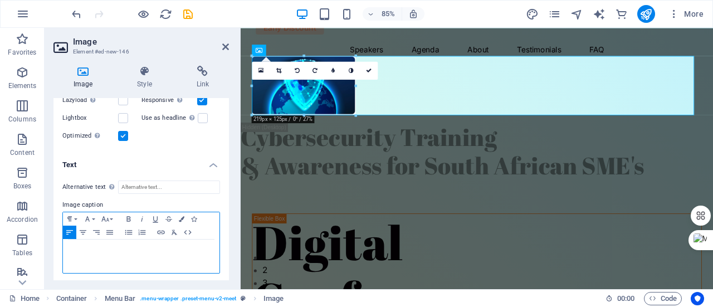
click at [117, 257] on div at bounding box center [141, 256] width 157 height 33
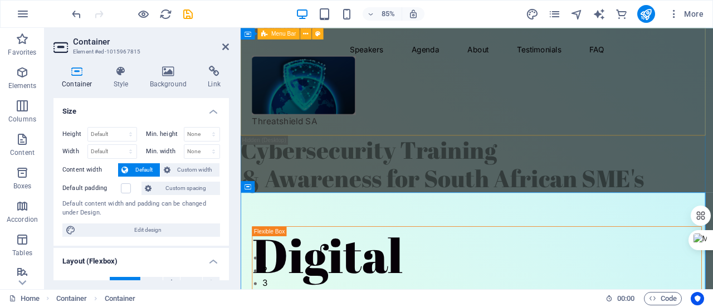
click at [393, 147] on div "Menu Speakers Agenda About Testimonials FAQ Threatshield SA" at bounding box center [519, 91] width 556 height 127
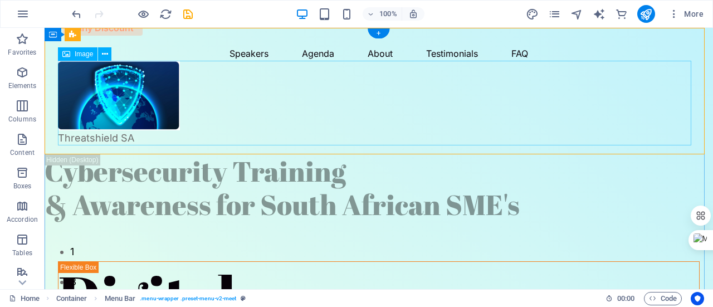
click at [133, 137] on figure "Threatshield SA" at bounding box center [379, 103] width 642 height 85
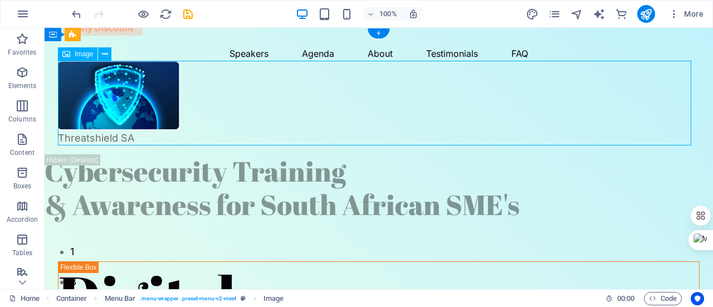
click at [133, 137] on figure "Threatshield SA" at bounding box center [379, 103] width 642 height 85
select select "px"
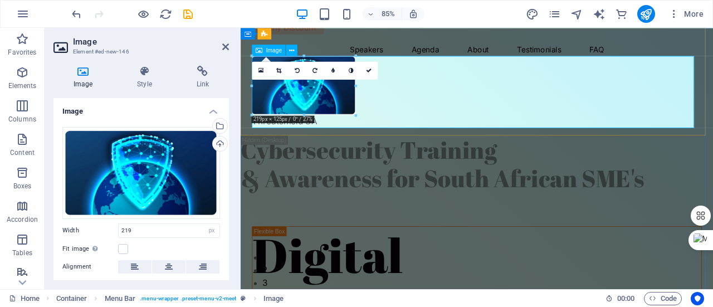
click at [333, 135] on figure "Threatshield SA" at bounding box center [518, 103] width 529 height 85
click at [336, 141] on figure "Threatshield SA" at bounding box center [518, 103] width 529 height 85
click at [336, 167] on div "Cybersecurity Training & Awareness for South African SME's" at bounding box center [519, 187] width 556 height 67
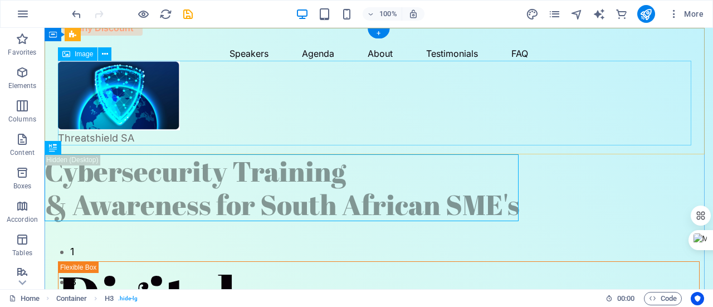
click at [129, 135] on figure "Threatshield SA" at bounding box center [379, 103] width 642 height 85
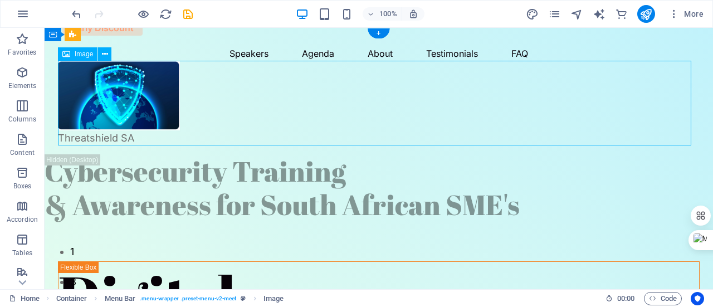
click at [135, 138] on figure "Threatshield SA" at bounding box center [379, 103] width 642 height 85
select select "px"
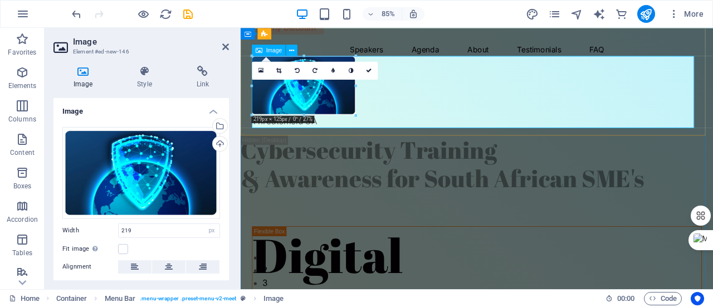
click at [429, 128] on figure "Threatshield SA" at bounding box center [518, 103] width 529 height 85
click at [449, 93] on figure "Threatshield SA" at bounding box center [518, 103] width 529 height 85
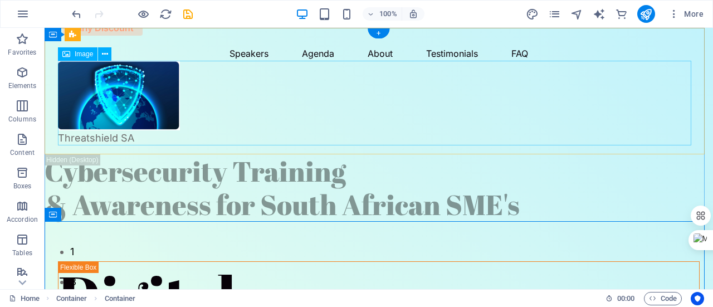
click at [95, 135] on figure "Threatshield SA" at bounding box center [379, 103] width 642 height 85
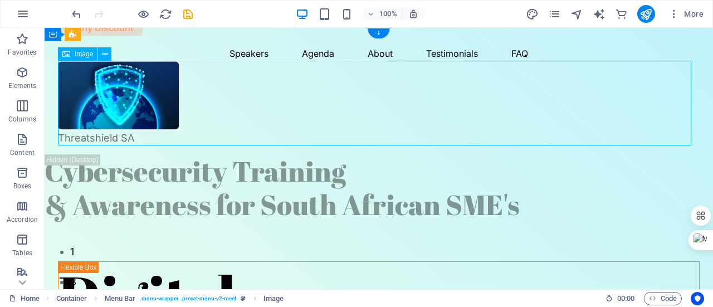
click at [95, 135] on figure "Threatshield SA" at bounding box center [379, 103] width 642 height 85
select select "px"
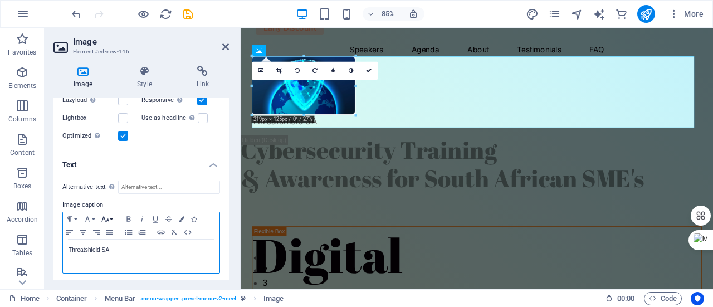
click at [111, 217] on button "Font Size" at bounding box center [108, 218] width 18 height 13
click at [114, 158] on link "30" at bounding box center [119, 160] width 40 height 17
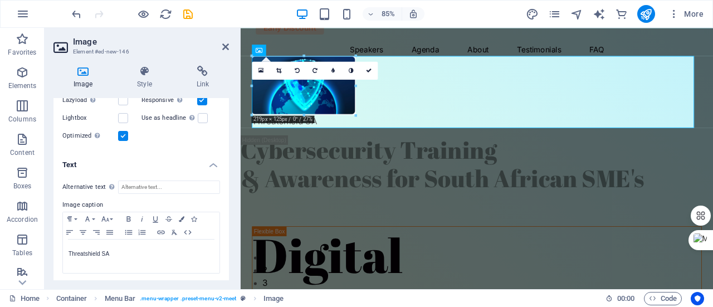
drag, startPoint x: 226, startPoint y: 215, endPoint x: 226, endPoint y: 229, distance: 13.9
click at [226, 229] on div "Alternative text The alternative text is used by devices that cannot display im…" at bounding box center [142, 227] width 176 height 111
click at [453, 132] on figure "Threatshield SA" at bounding box center [518, 103] width 529 height 85
click at [453, 186] on div "Cybersecurity Training & Awareness for South African SME's" at bounding box center [519, 187] width 556 height 67
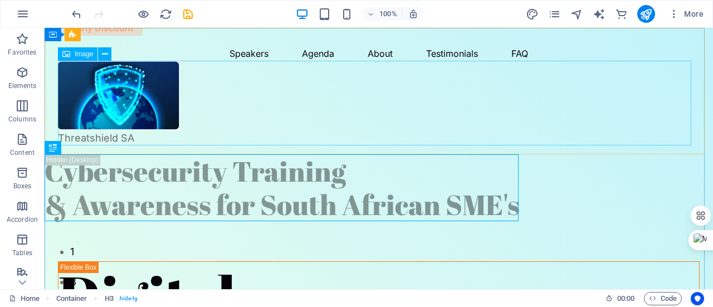
click at [346, 99] on figure "Threatshield SA" at bounding box center [379, 103] width 642 height 85
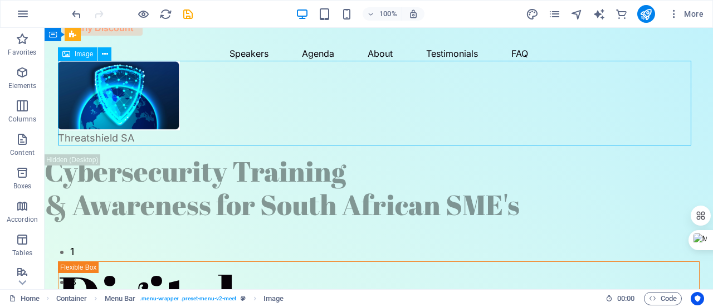
click at [130, 134] on figure "Threatshield SA" at bounding box center [379, 103] width 642 height 85
select select "px"
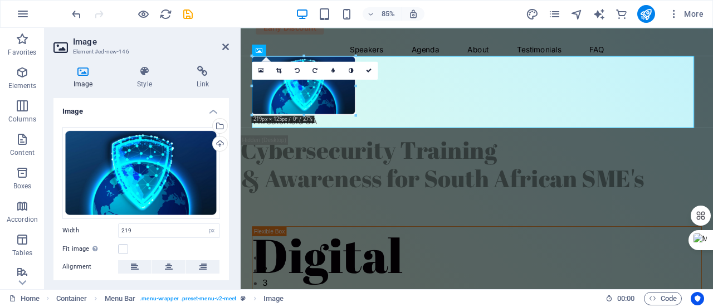
click at [317, 116] on div at bounding box center [304, 115] width 104 height 3
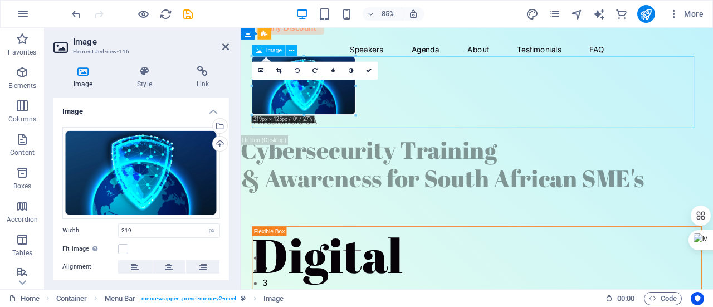
drag, startPoint x: 332, startPoint y: 137, endPoint x: 303, endPoint y: 138, distance: 28.4
click at [303, 138] on figure "Threatshield SA" at bounding box center [518, 103] width 529 height 85
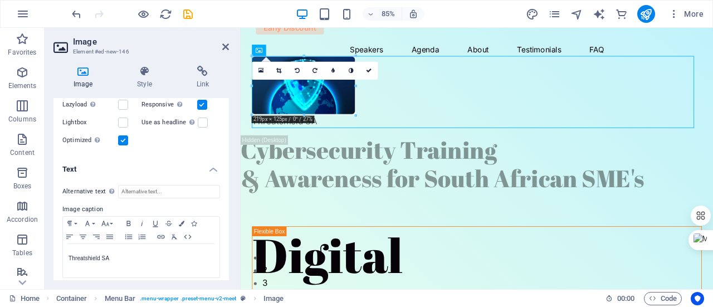
scroll to position [185, 0]
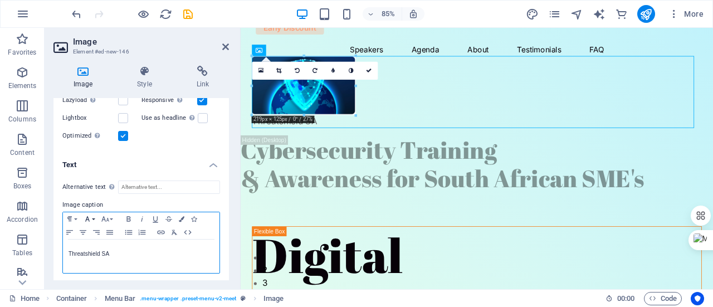
click at [93, 217] on button "Font Family" at bounding box center [90, 218] width 18 height 13
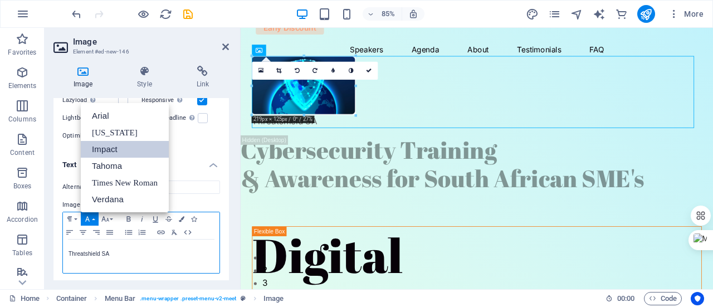
click at [110, 149] on link "Impact" at bounding box center [125, 149] width 88 height 17
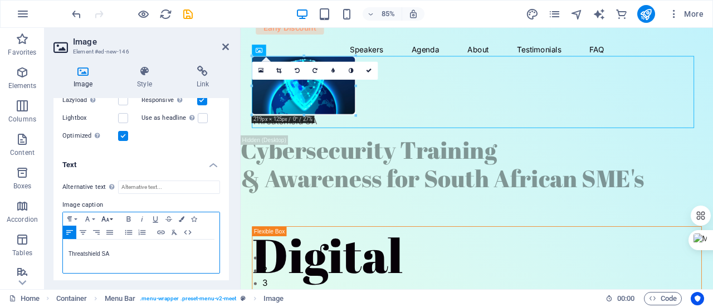
click at [111, 218] on button "Font Size" at bounding box center [108, 218] width 18 height 13
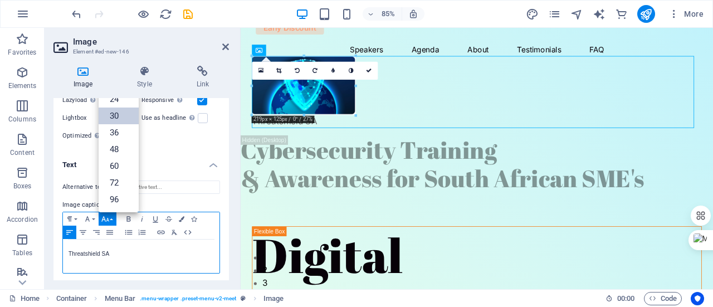
scroll to position [89, 0]
click at [118, 180] on link "72" at bounding box center [119, 183] width 40 height 17
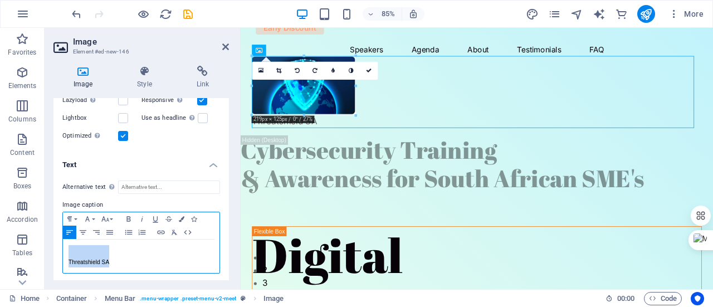
drag, startPoint x: 113, startPoint y: 263, endPoint x: 54, endPoint y: 258, distance: 59.3
click at [54, 258] on div "Alternative text The alternative text is used by devices that cannot display im…" at bounding box center [142, 227] width 176 height 111
click at [113, 217] on button "Font Size" at bounding box center [108, 218] width 18 height 13
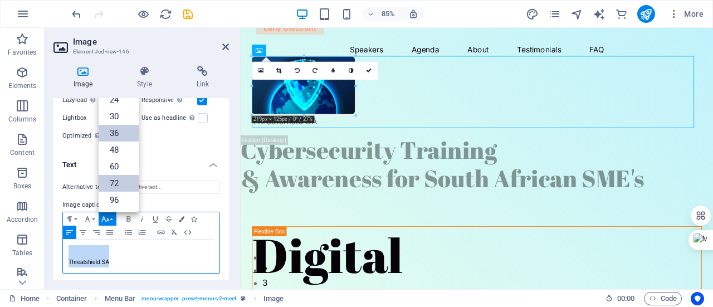
click at [118, 125] on link "36" at bounding box center [119, 133] width 40 height 17
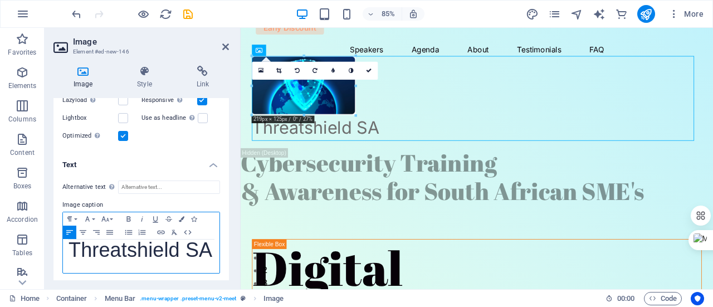
click at [200, 252] on p "​ Threatshield SA" at bounding box center [141, 252] width 145 height 15
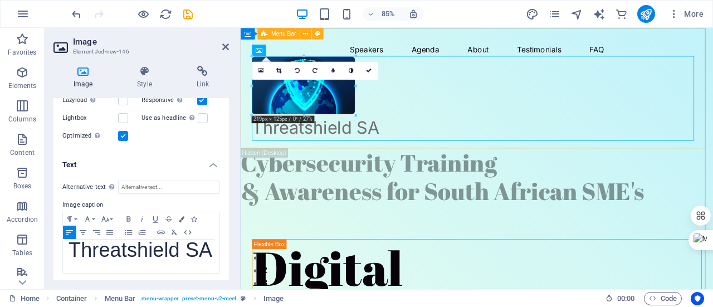
click at [624, 161] on div "Menu Speakers Agenda About Testimonials FAQ Threatshield SA" at bounding box center [519, 99] width 556 height 142
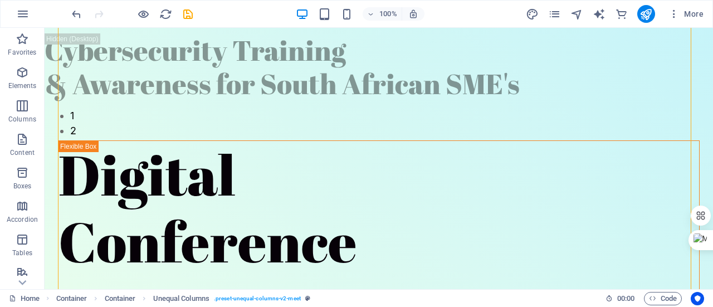
scroll to position [109, 0]
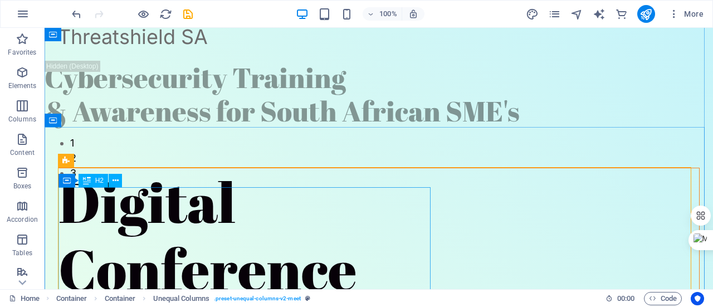
click at [114, 219] on div "Digital Conference" at bounding box center [379, 235] width 641 height 134
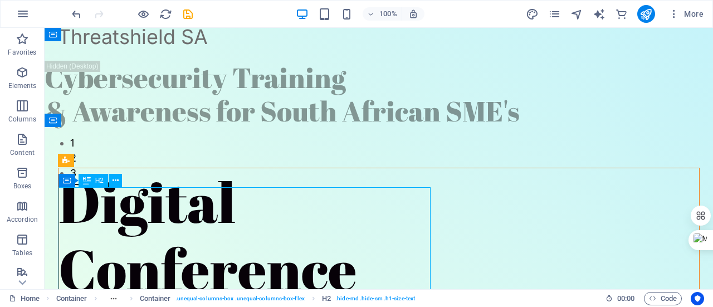
click at [114, 219] on div "Digital Conference" at bounding box center [379, 235] width 641 height 134
click at [329, 276] on div "Digital Conference" at bounding box center [379, 235] width 641 height 134
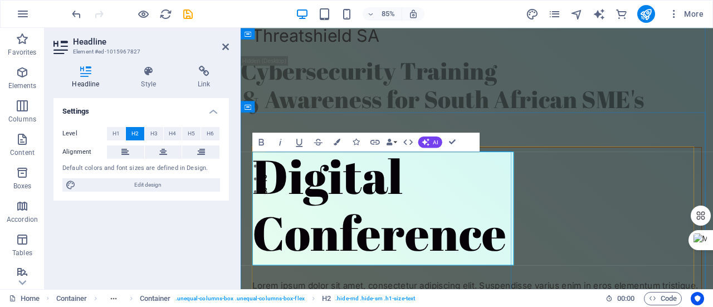
click at [555, 289] on h2 "Digital Conference" at bounding box center [519, 235] width 528 height 134
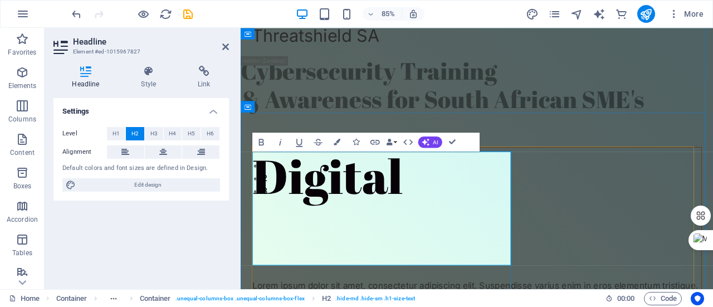
scroll to position [142, 0]
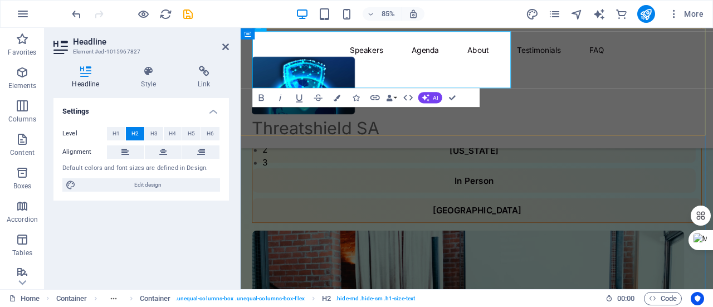
click at [348, 56] on div "Menu Speakers Agenda About Testimonials FAQ Threatshield SA" at bounding box center [519, 99] width 556 height 142
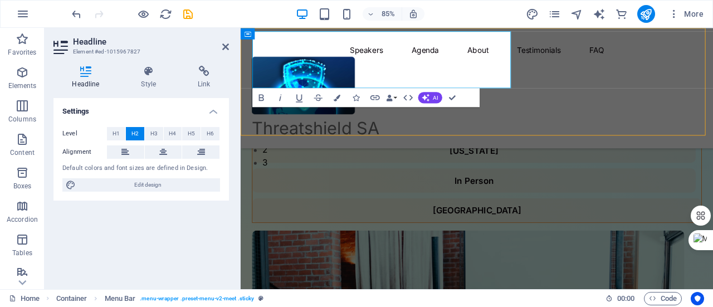
scroll to position [189, 0]
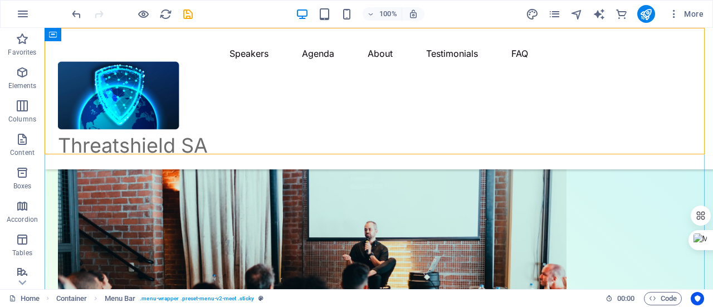
click at [189, 49] on div "Menu Speakers Agenda About Testimonials FAQ Threatshield SA" at bounding box center [379, 99] width 669 height 142
drag, startPoint x: 466, startPoint y: 305, endPoint x: 461, endPoint y: 291, distance: 14.6
click at [461, 291] on div "Home Container Menu Bar . menu-wrapper .preset-menu-v2-meet .sticky 00 : 00 Code" at bounding box center [356, 298] width 713 height 18
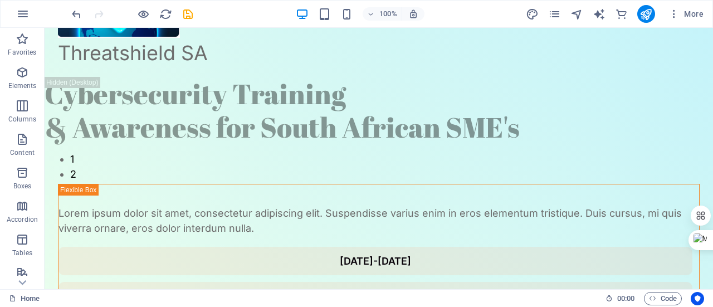
scroll to position [111, 0]
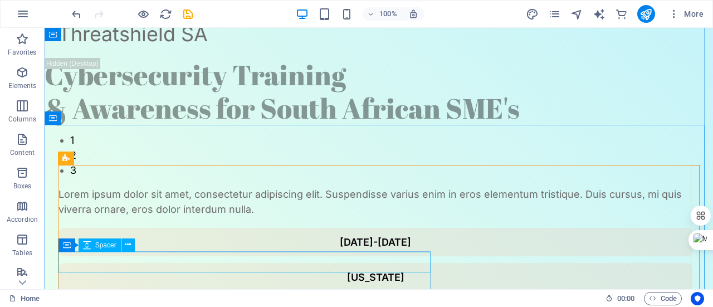
click at [375, 187] on div at bounding box center [379, 176] width 641 height 21
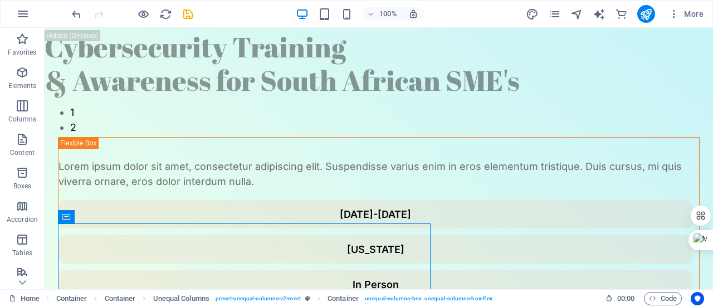
scroll to position [140, 0]
drag, startPoint x: 108, startPoint y: 274, endPoint x: 100, endPoint y: 171, distance: 102.8
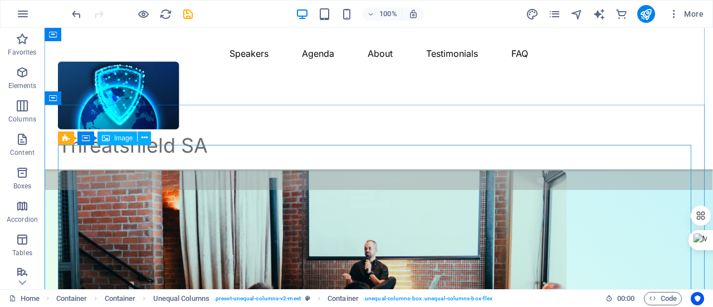
scroll to position [0, 0]
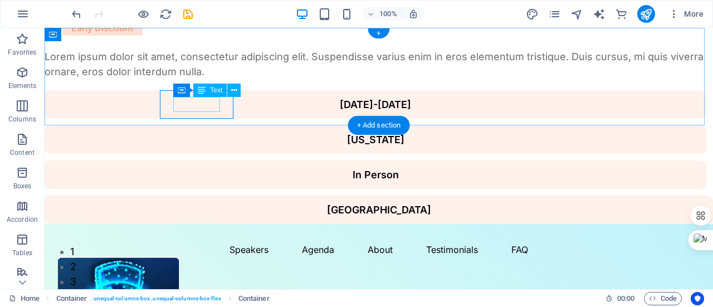
click at [220, 132] on div "[US_STATE]" at bounding box center [375, 139] width 635 height 15
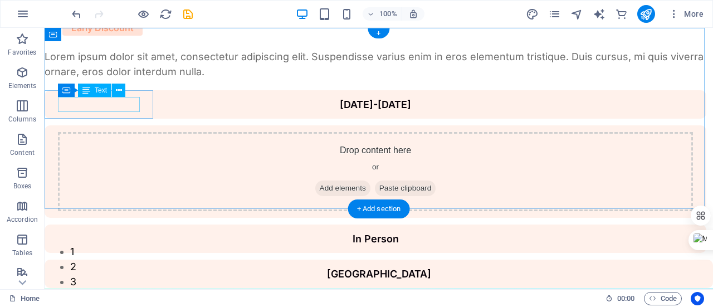
click at [133, 108] on div "[DATE]-[DATE]" at bounding box center [375, 104] width 635 height 15
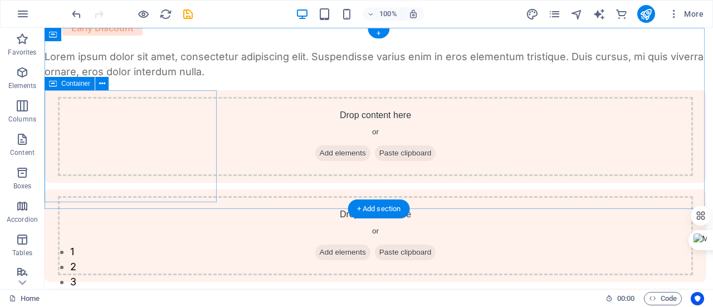
click at [134, 103] on div "Drop content here or Add elements Paste clipboard" at bounding box center [375, 136] width 635 height 79
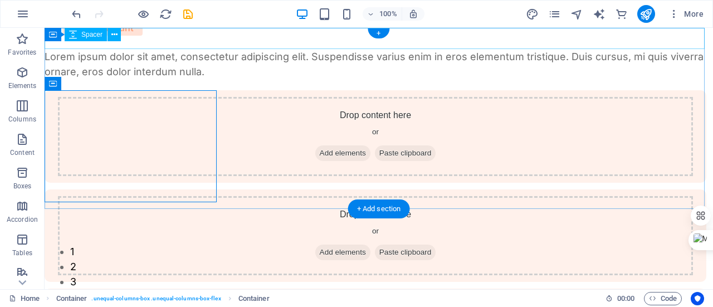
click at [106, 48] on div at bounding box center [379, 38] width 669 height 21
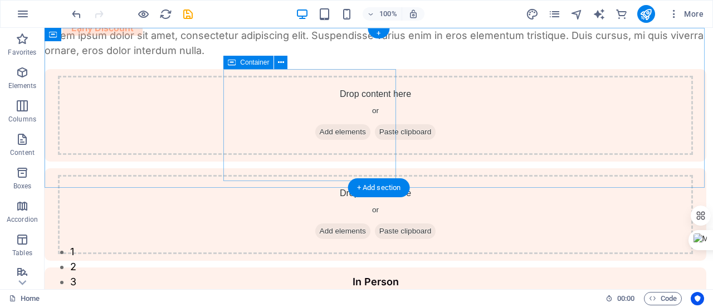
click at [247, 175] on div "Drop content here or Add elements Paste clipboard" at bounding box center [375, 214] width 635 height 79
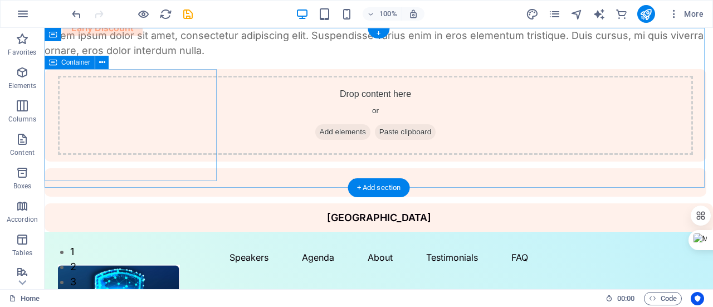
click at [178, 114] on div "Drop content here or Add elements Paste clipboard" at bounding box center [375, 115] width 635 height 79
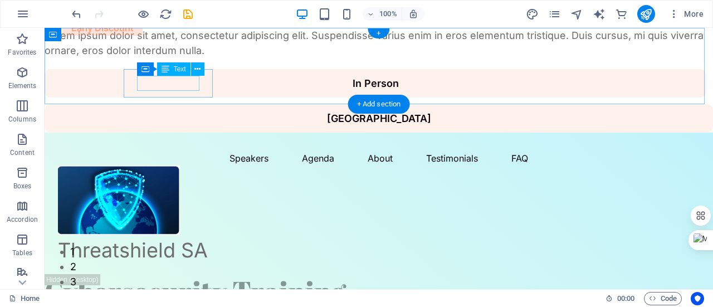
click at [183, 111] on div "[GEOGRAPHIC_DATA]" at bounding box center [379, 118] width 642 height 15
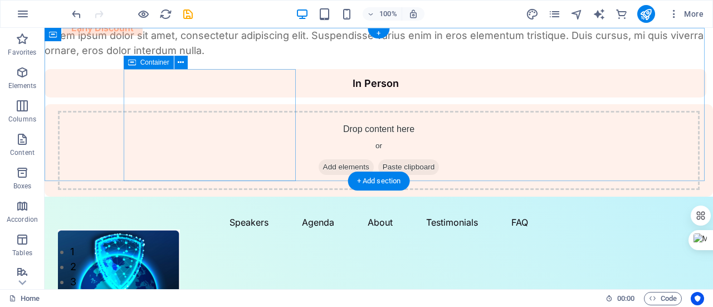
click at [183, 111] on div "Drop content here or Add elements Paste clipboard" at bounding box center [379, 150] width 642 height 79
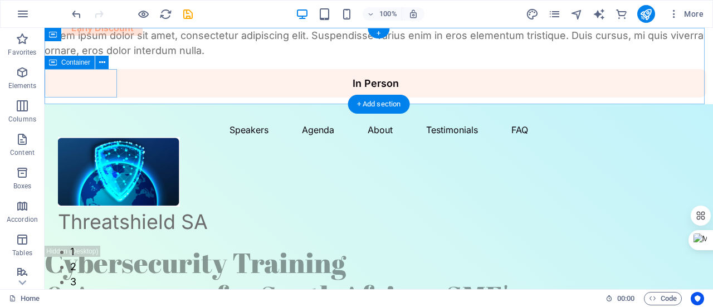
click at [111, 87] on div "In Person" at bounding box center [376, 83] width 662 height 28
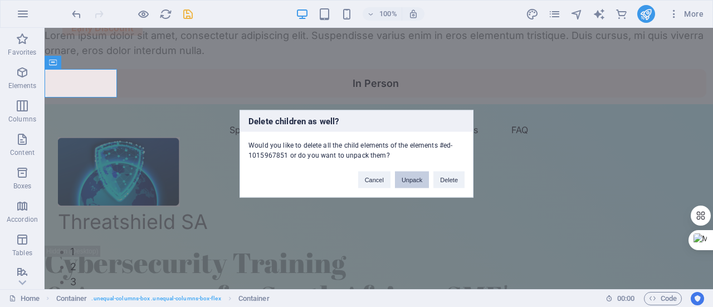
click at [412, 178] on button "Unpack" at bounding box center [412, 179] width 34 height 17
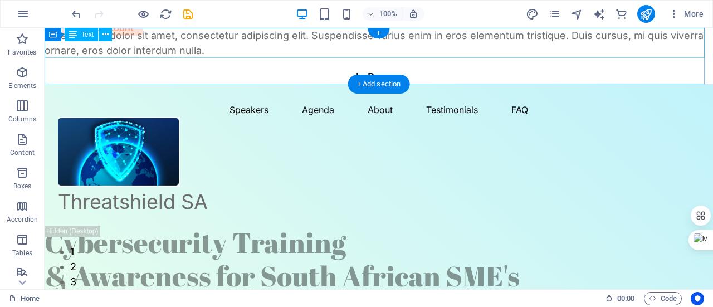
click at [280, 54] on div "Lorem ipsum dolor sit amet, consectetur adipiscing elit. Suspendisse varius eni…" at bounding box center [379, 43] width 669 height 30
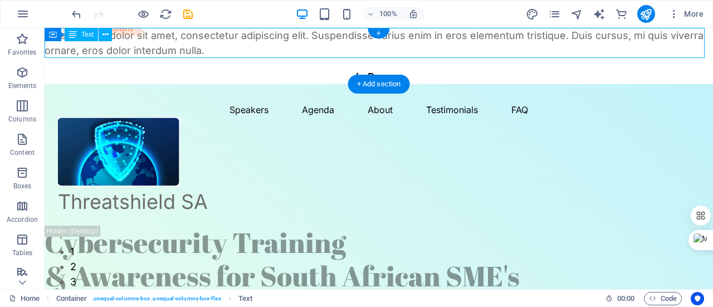
click at [280, 54] on div "Lorem ipsum dolor sit amet, consectetur adipiscing elit. Suspendisse varius eni…" at bounding box center [379, 43] width 669 height 30
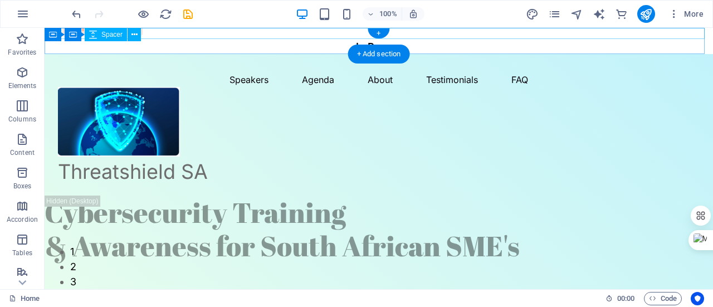
click at [328, 34] on div at bounding box center [379, 33] width 669 height 11
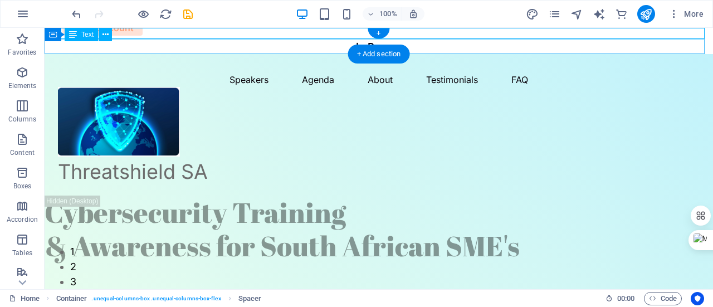
click at [426, 48] on div "In Person" at bounding box center [379, 46] width 669 height 15
click at [421, 48] on div "In Person" at bounding box center [379, 46] width 669 height 15
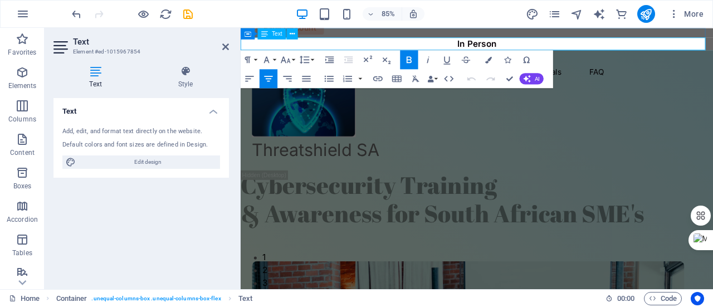
click at [536, 46] on strong "In Person" at bounding box center [519, 47] width 46 height 12
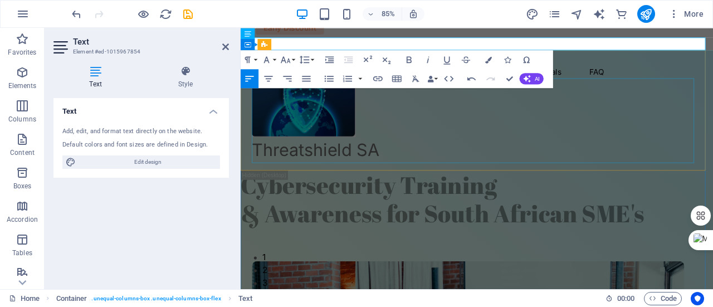
click at [621, 161] on figure "Threatshield SA" at bounding box center [518, 137] width 529 height 100
